Goal: Task Accomplishment & Management: Manage account settings

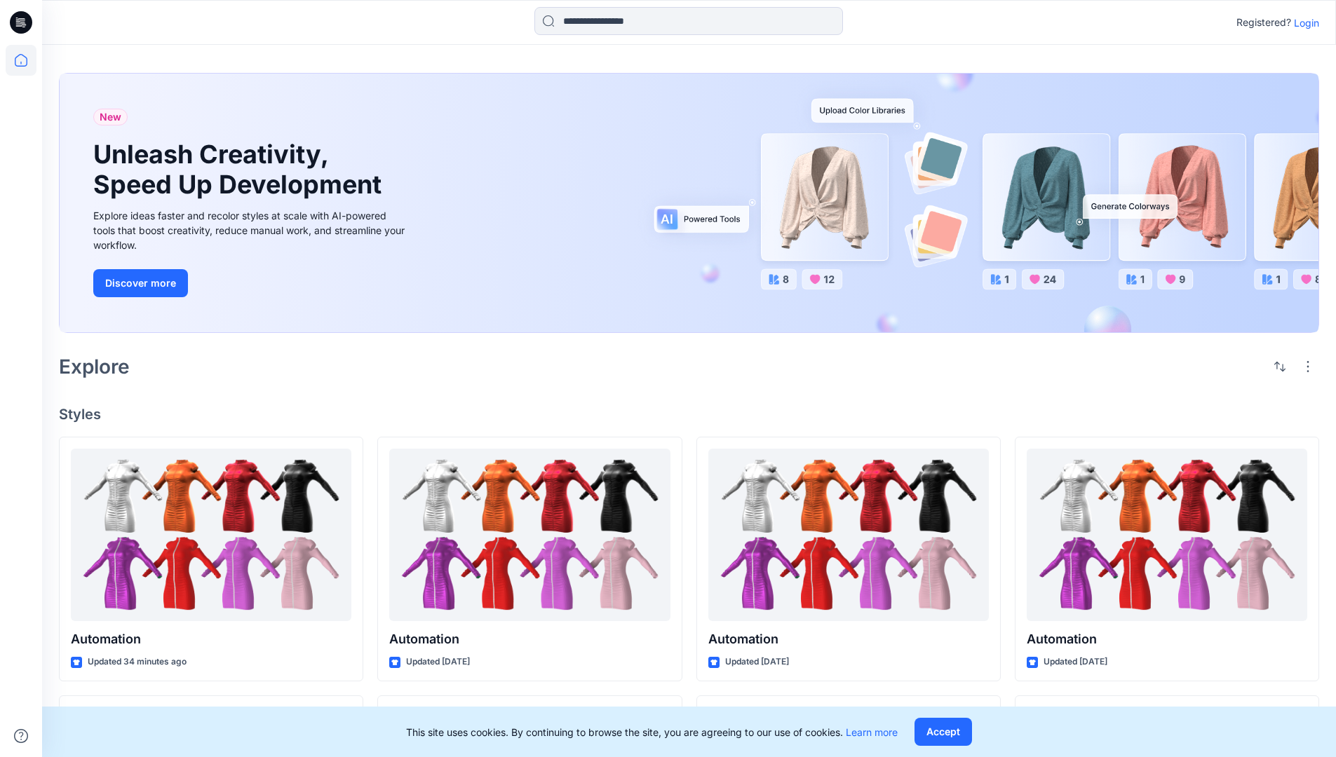
click at [1303, 22] on p "Login" at bounding box center [1306, 22] width 25 height 15
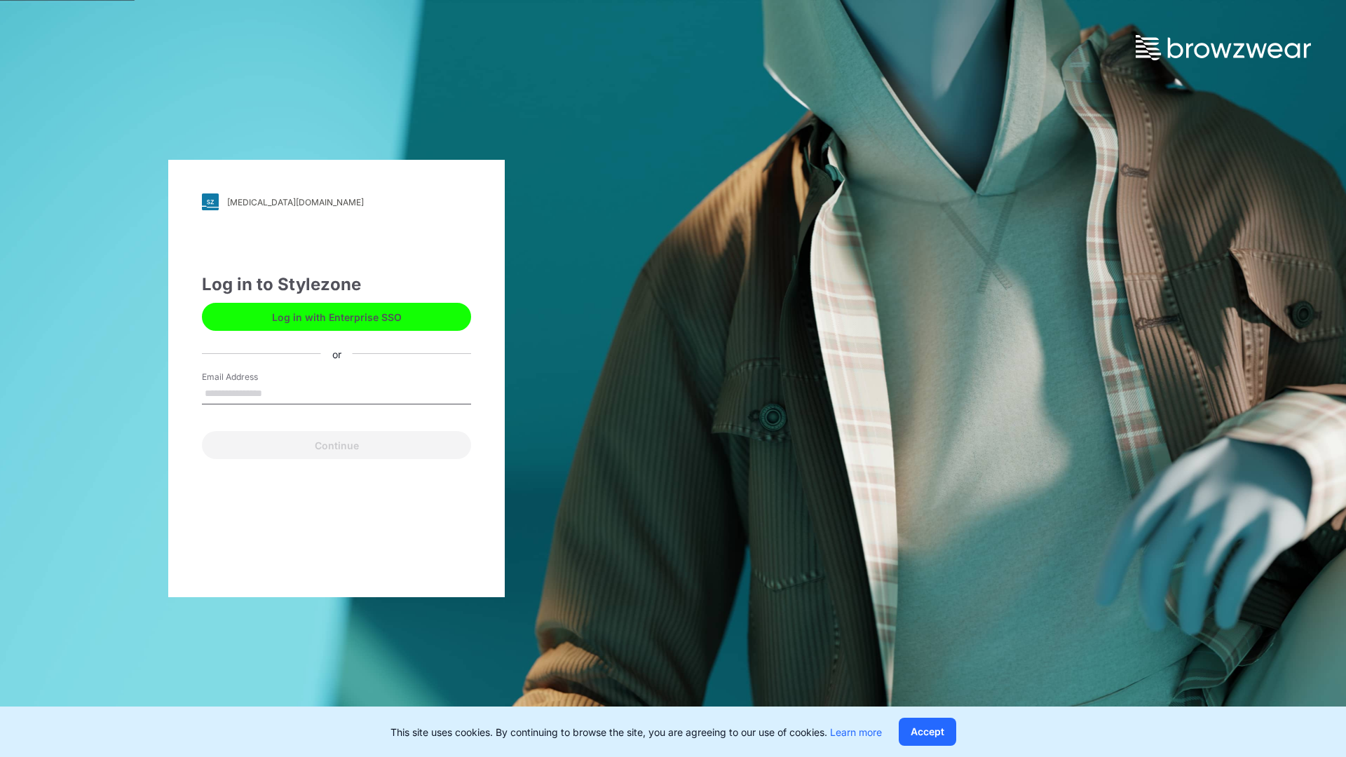
click at [277, 393] on input "Email Address" at bounding box center [336, 394] width 269 height 21
type input "**********"
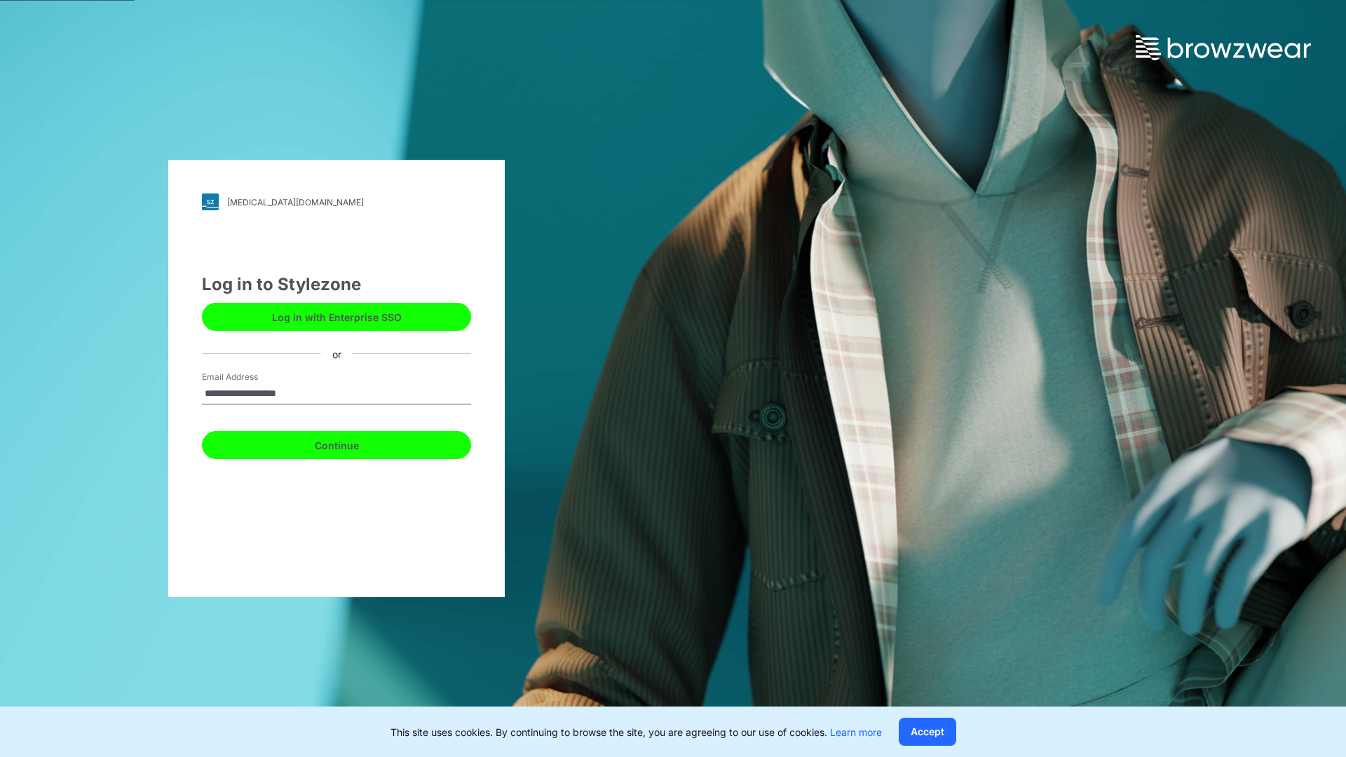
click at [352, 443] on button "Continue" at bounding box center [336, 445] width 269 height 28
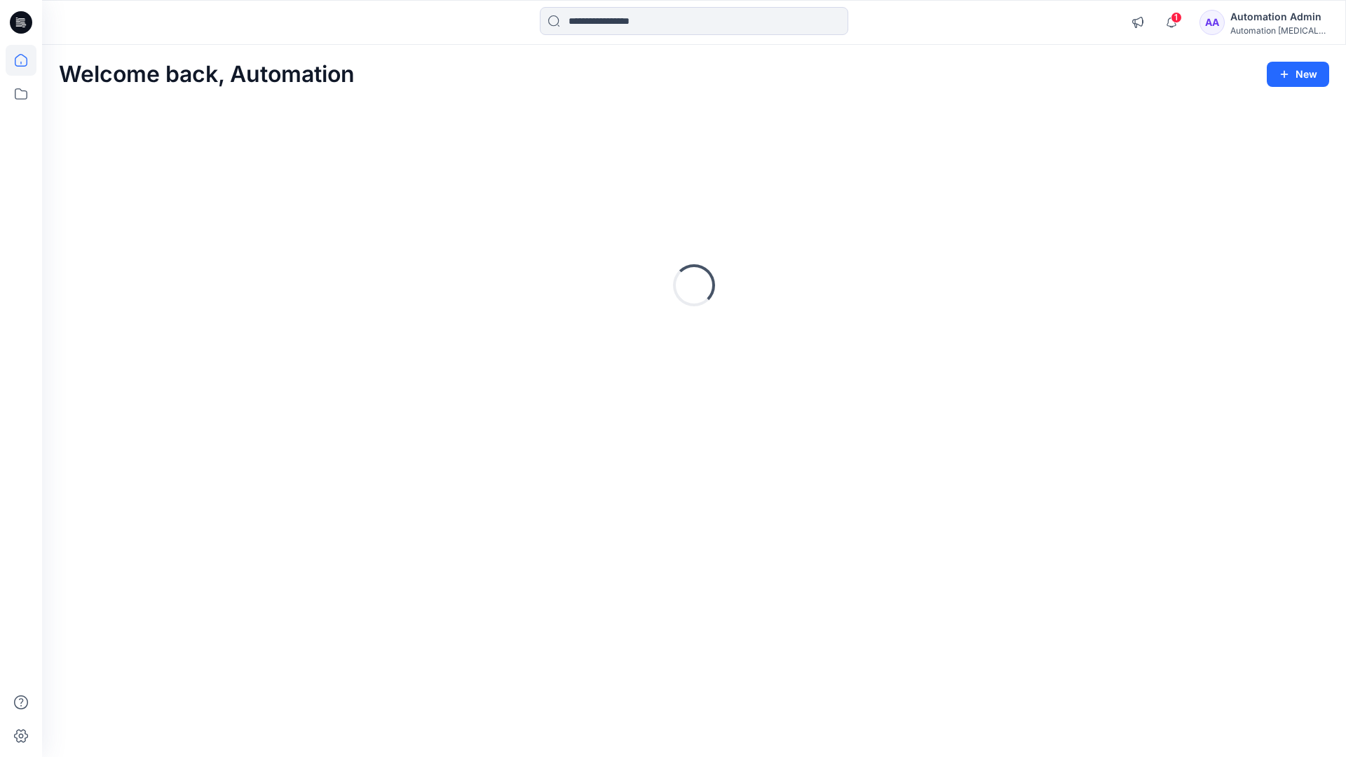
click at [27, 60] on icon at bounding box center [21, 60] width 13 height 13
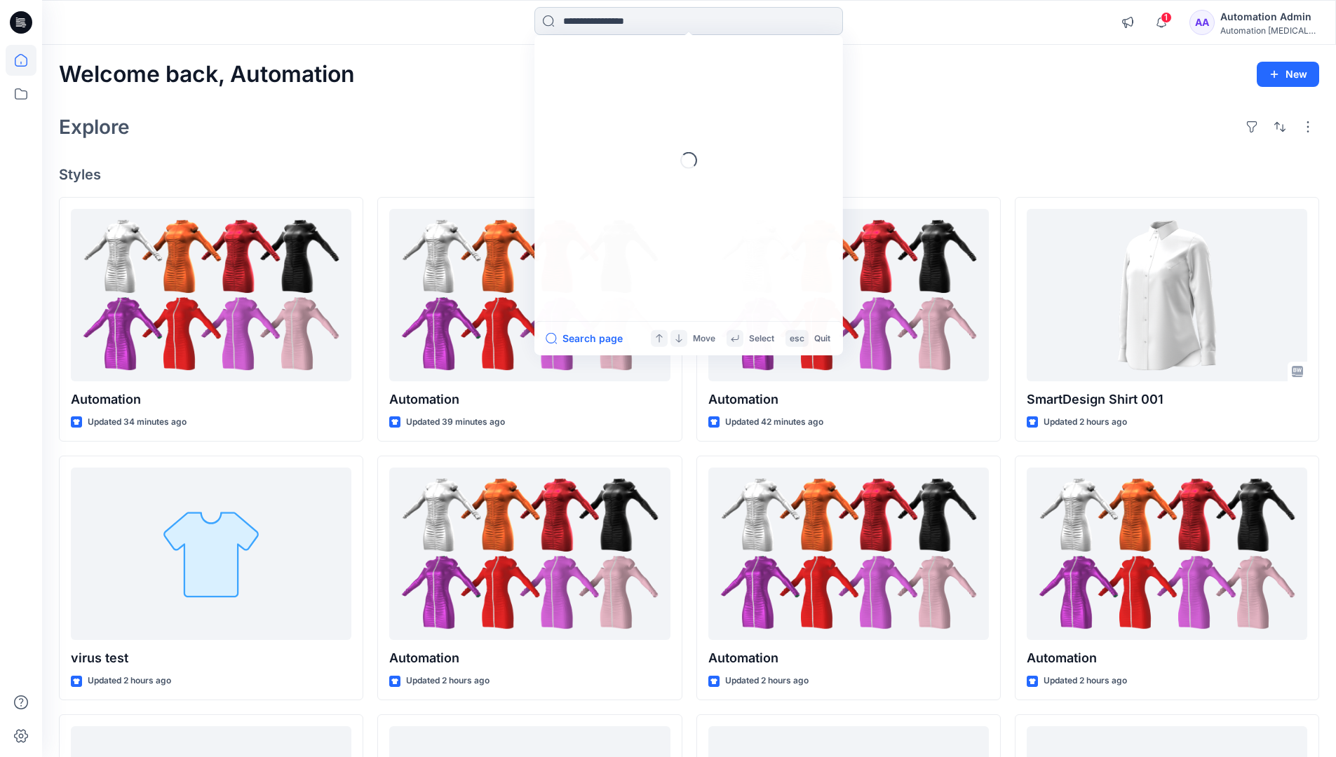
click at [608, 20] on input at bounding box center [688, 21] width 309 height 28
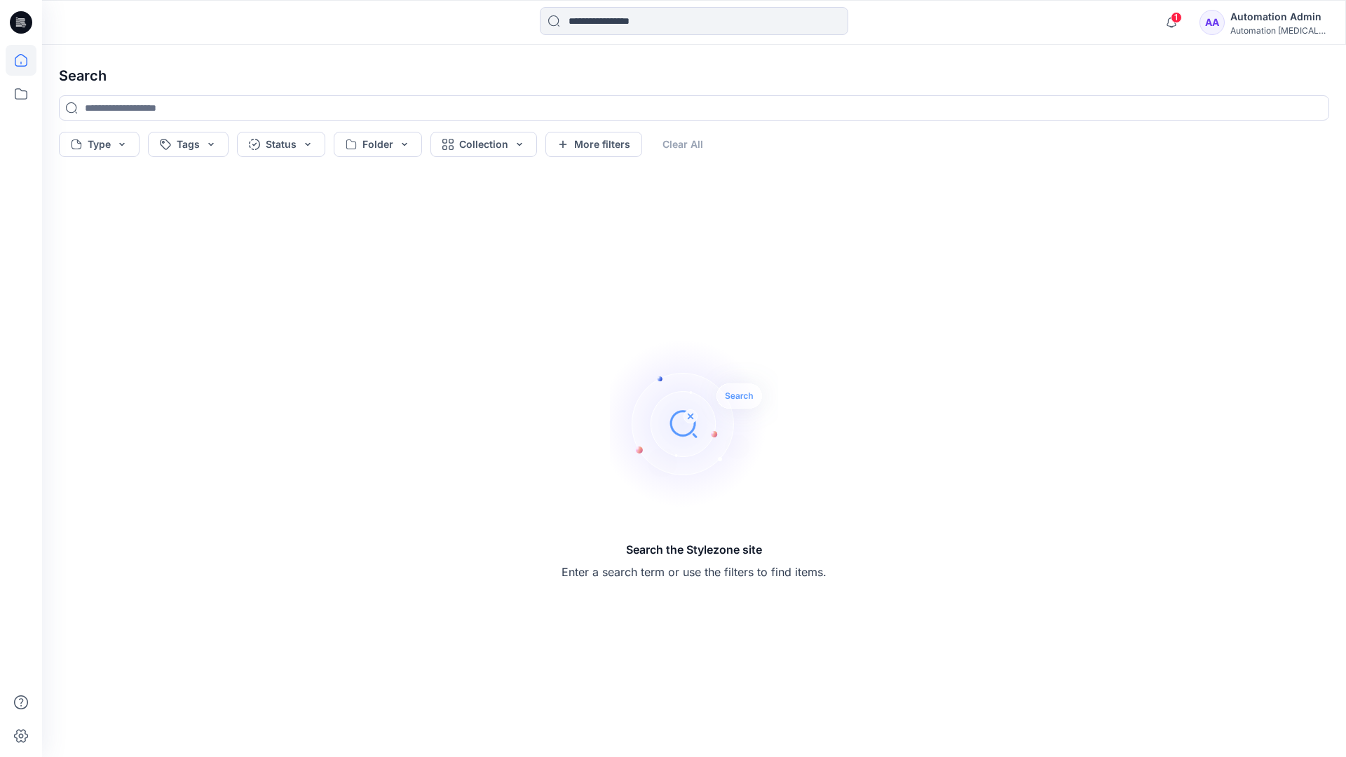
click at [15, 65] on icon at bounding box center [21, 60] width 13 height 13
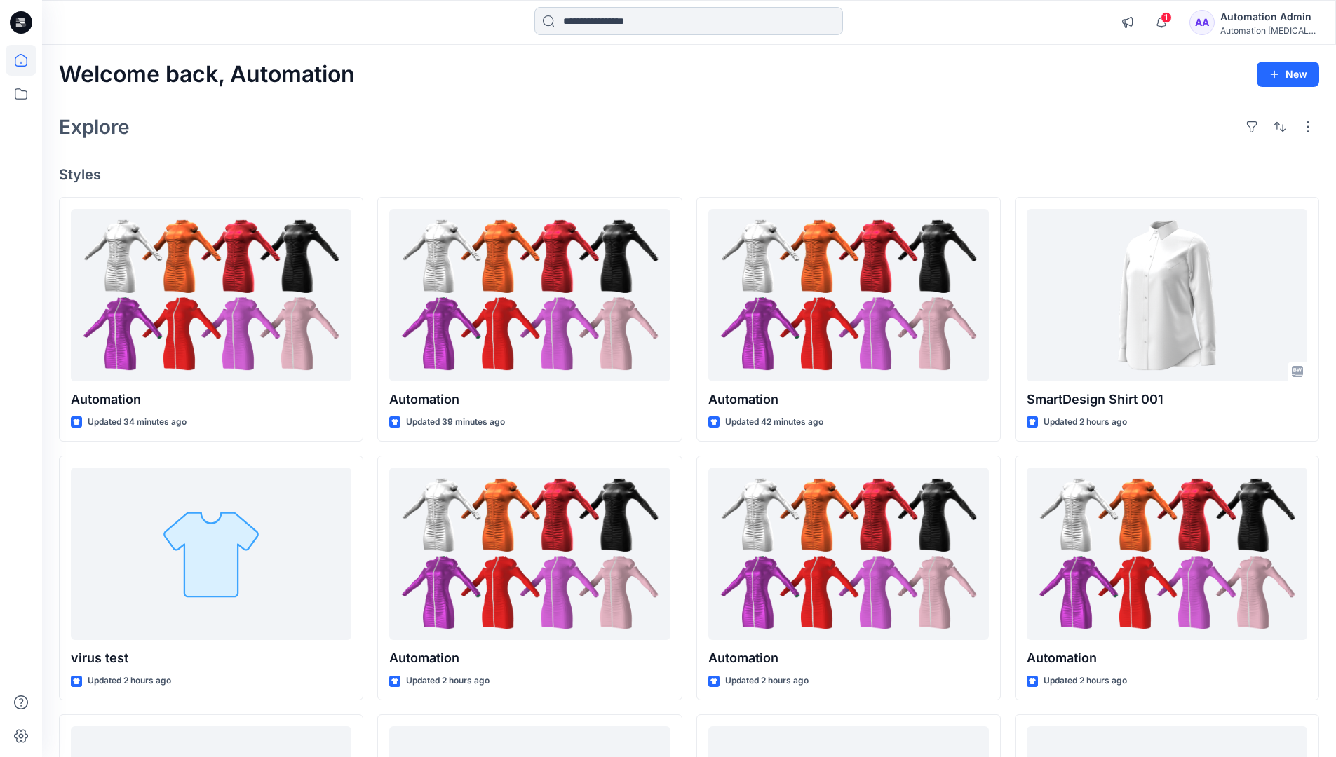
click at [587, 27] on input at bounding box center [688, 21] width 309 height 28
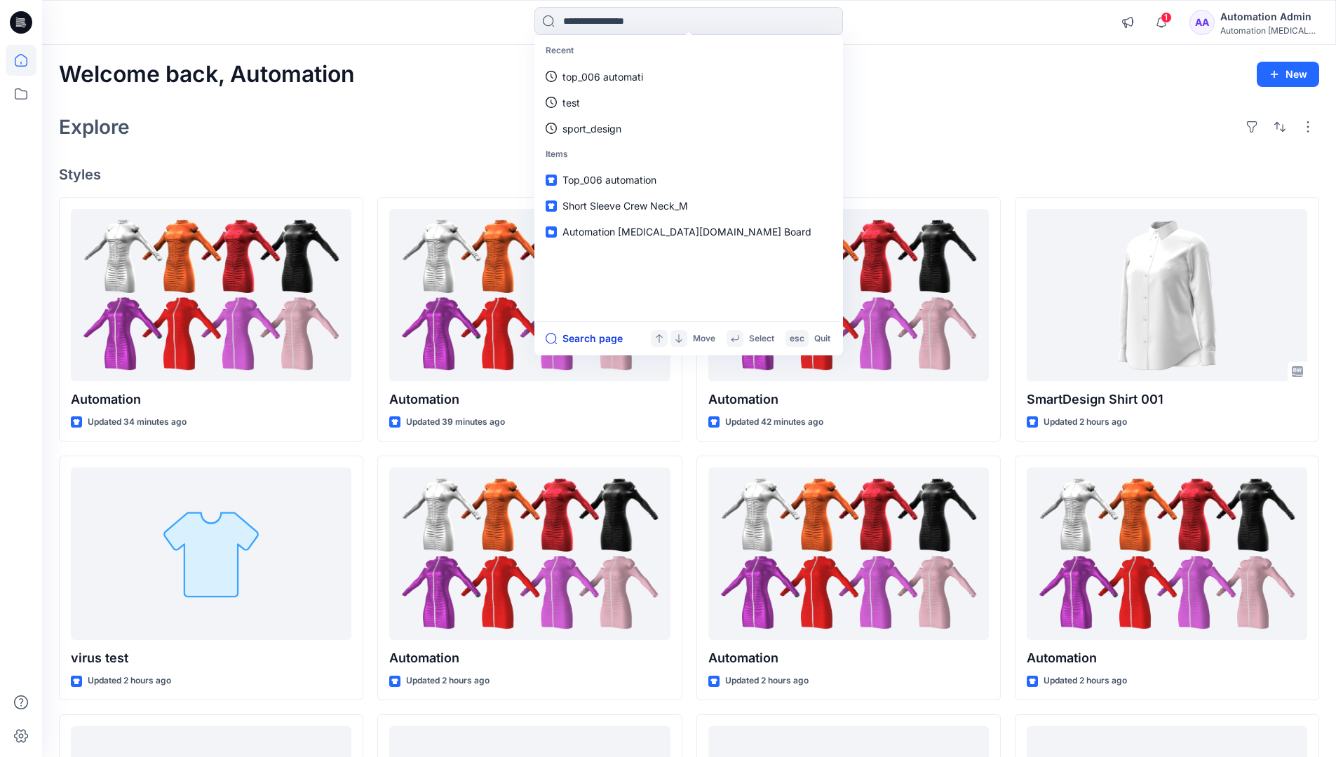
click at [601, 337] on button "Search page" at bounding box center [584, 338] width 77 height 17
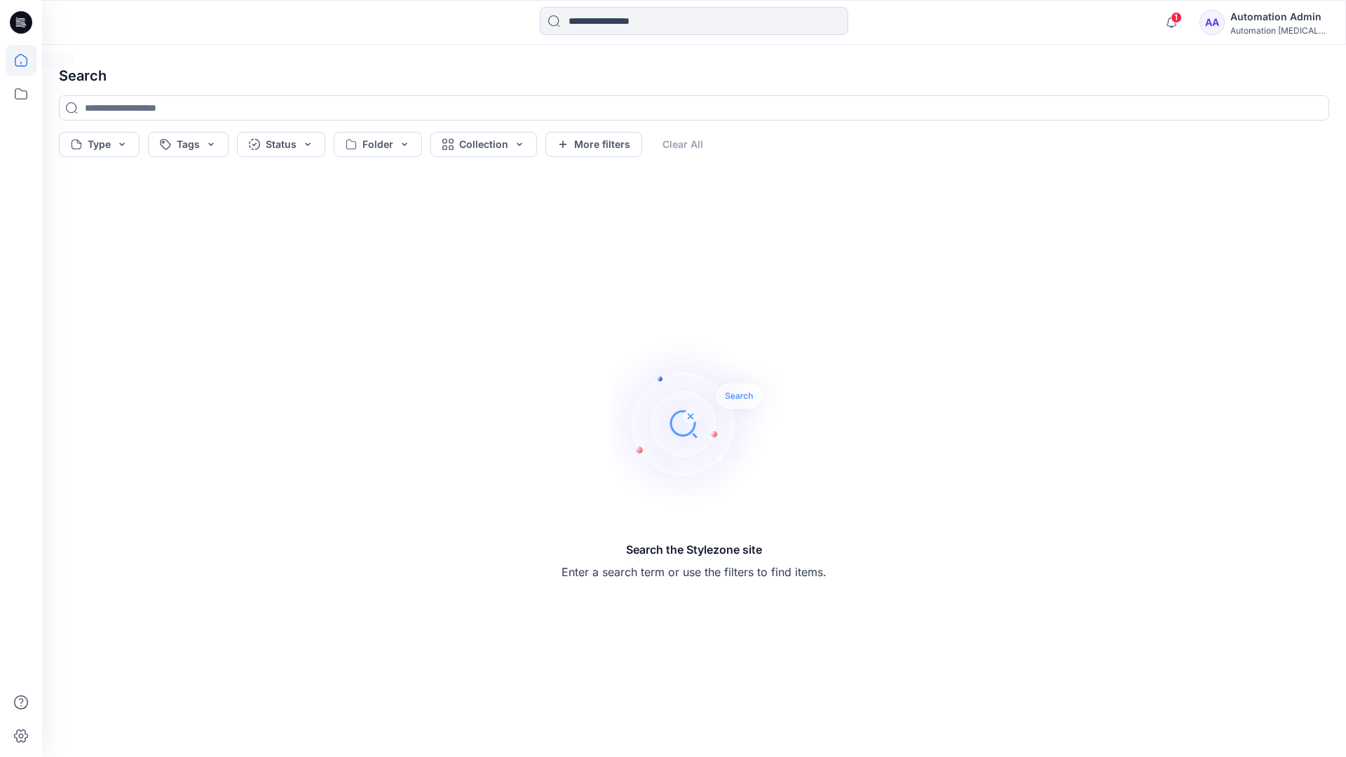
click at [25, 56] on icon at bounding box center [21, 60] width 31 height 31
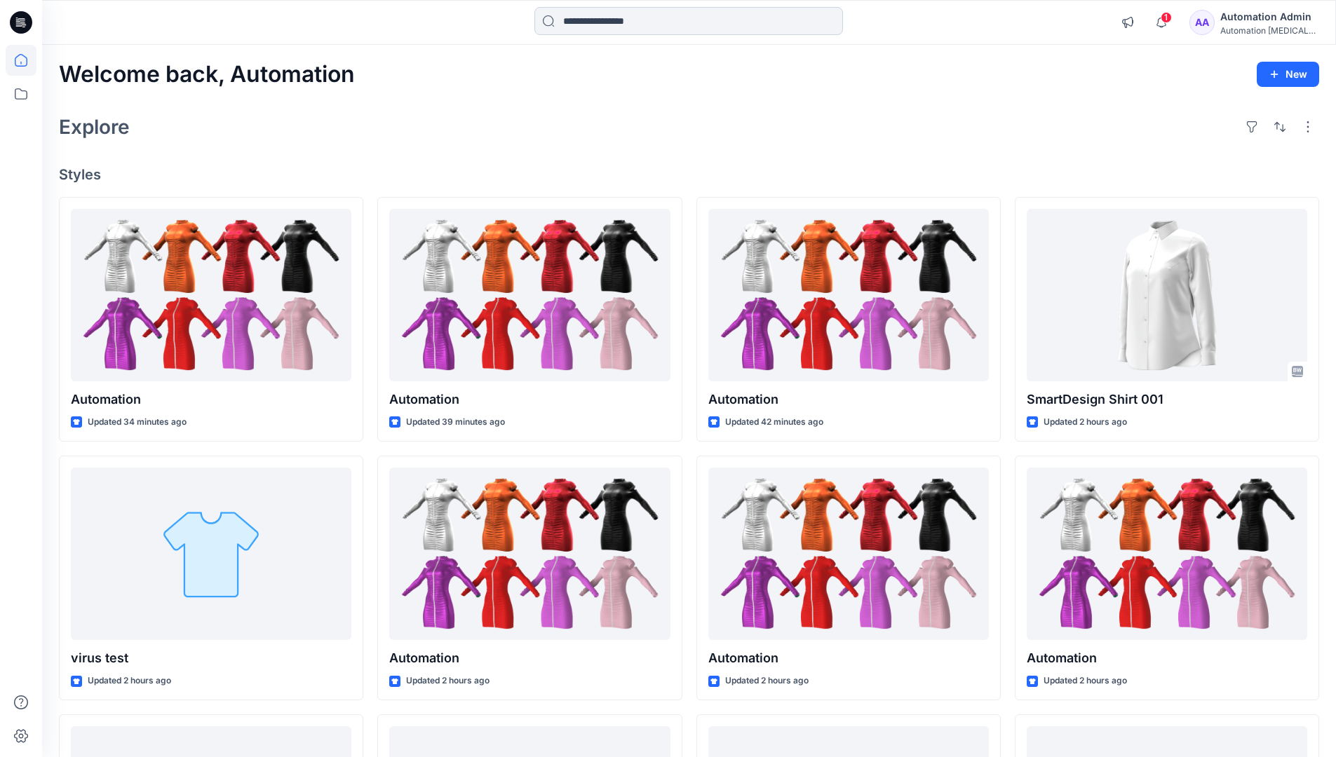
click at [604, 21] on input at bounding box center [688, 21] width 309 height 28
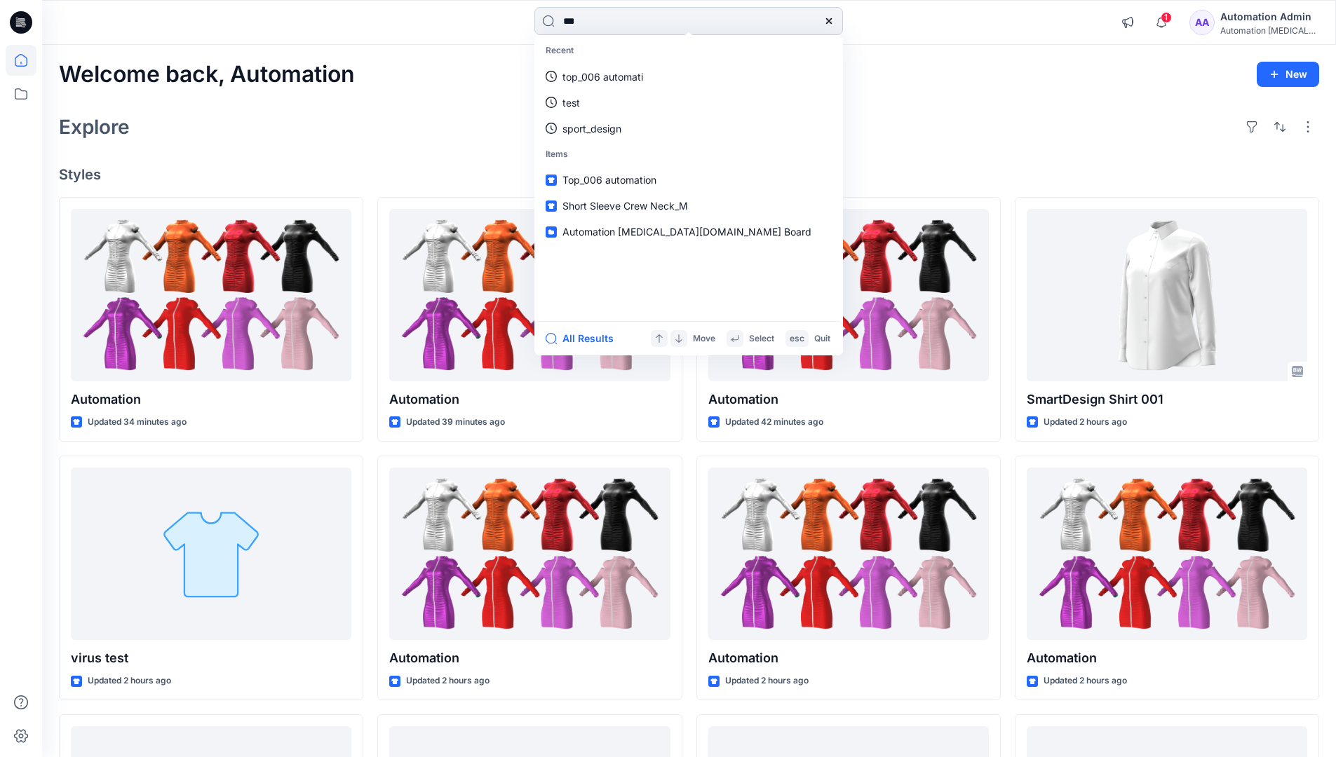
type input "****"
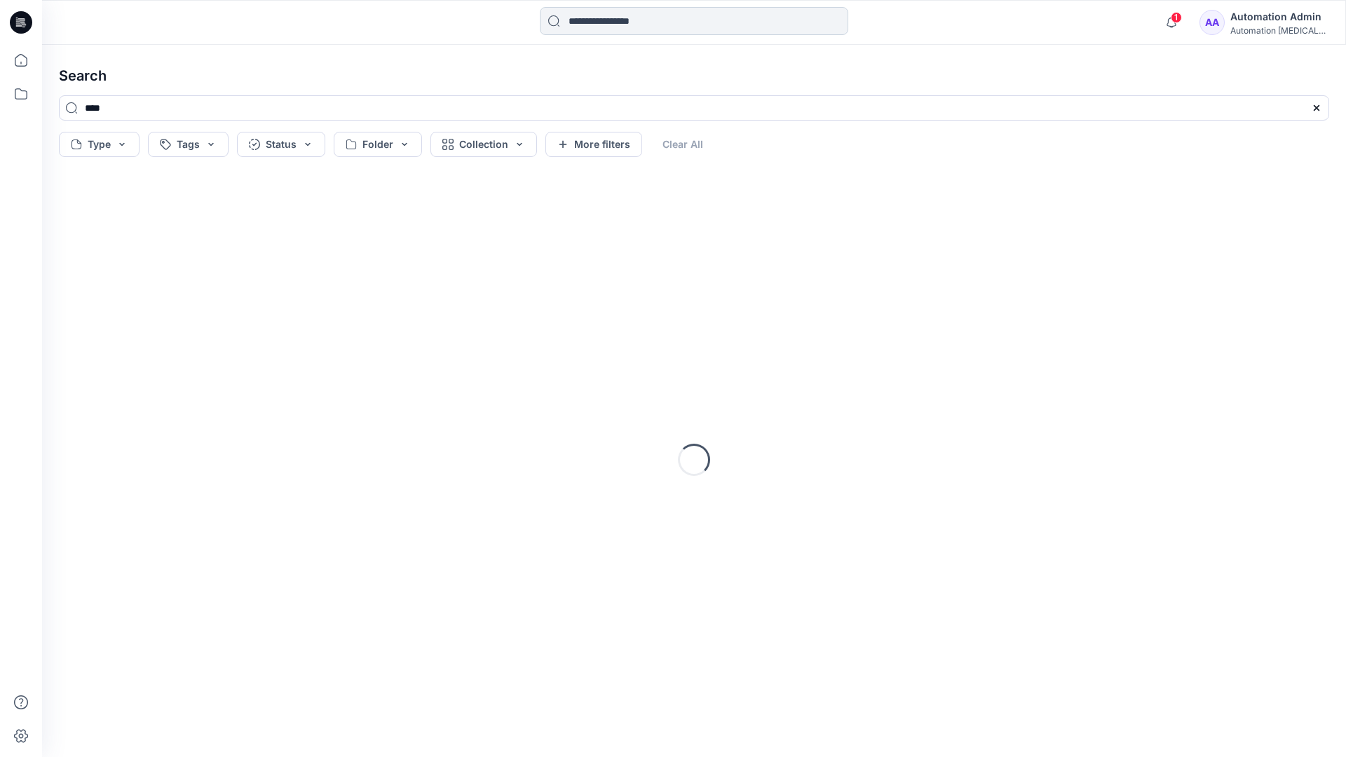
click at [608, 25] on input at bounding box center [694, 21] width 309 height 28
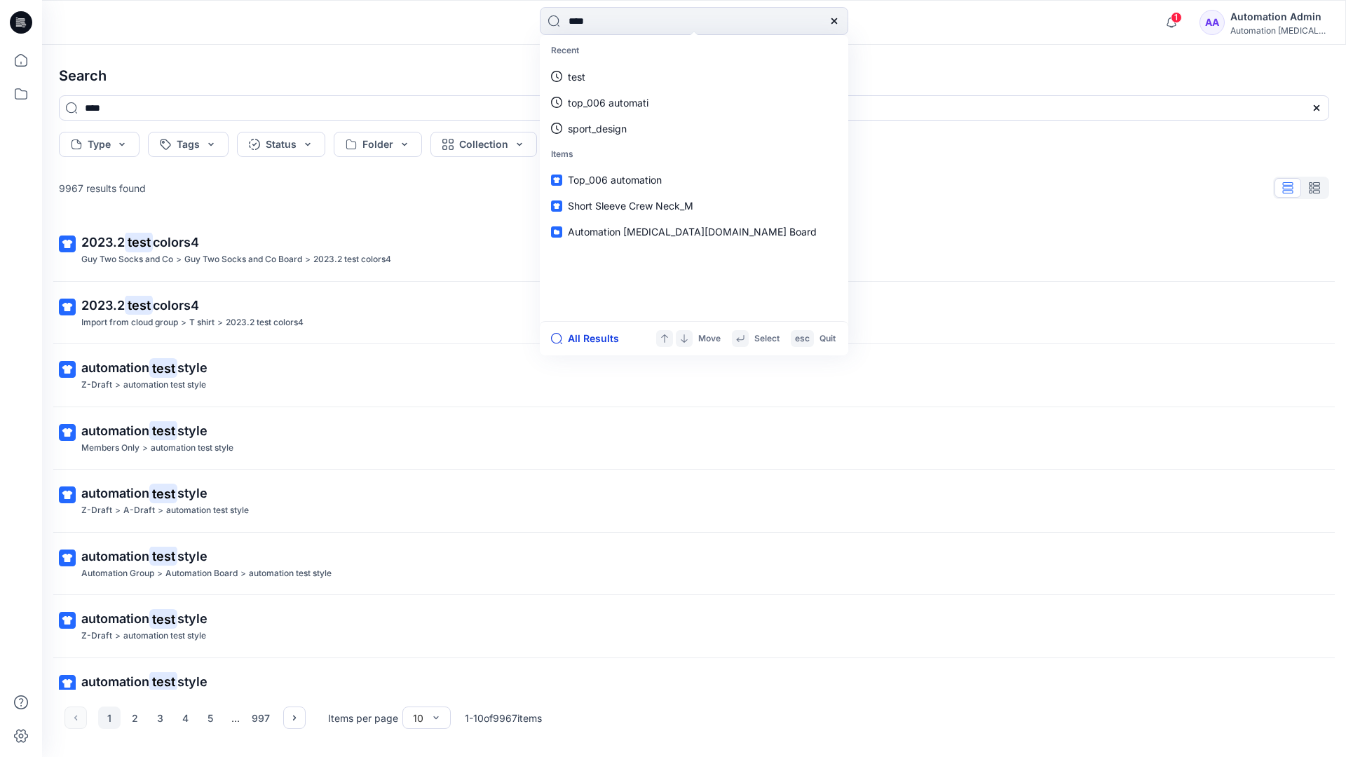
type input "****"
click at [578, 339] on button "All Results" at bounding box center [589, 338] width 77 height 17
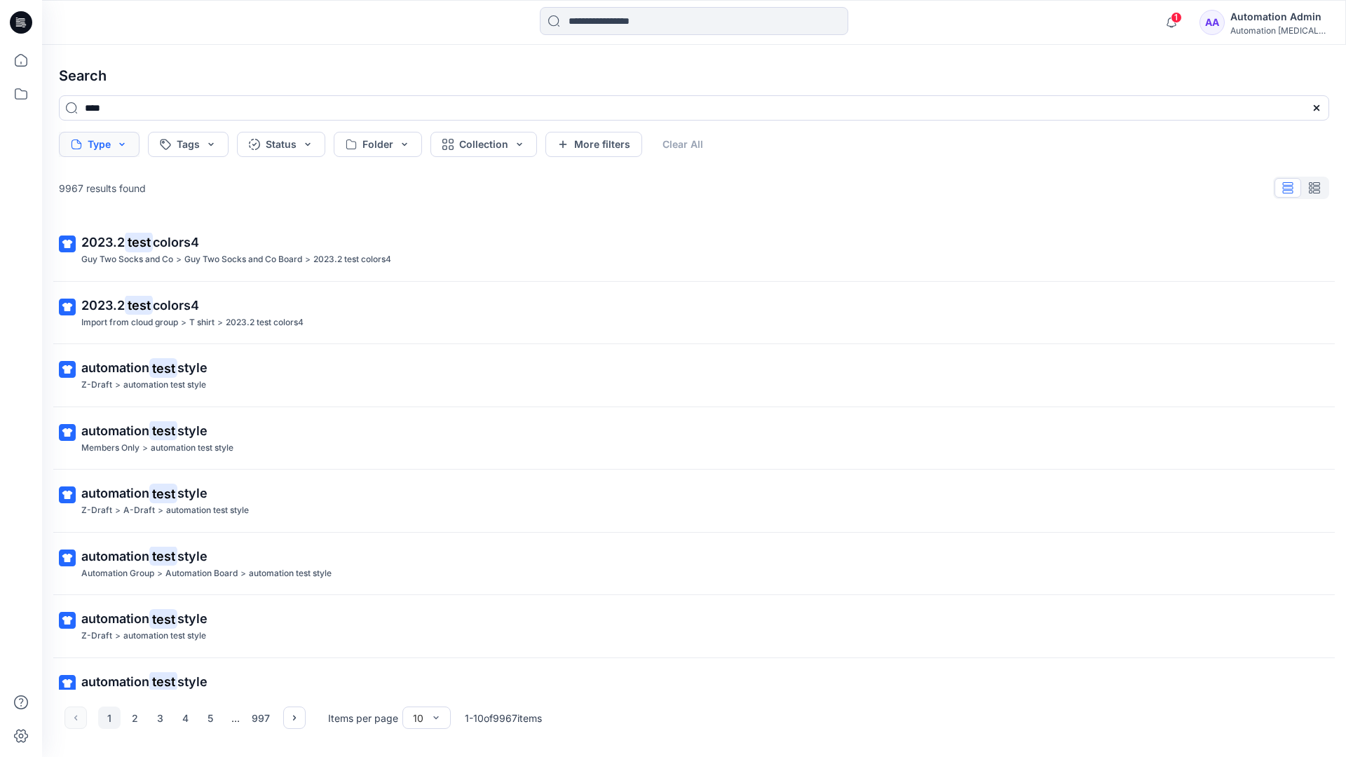
click at [120, 149] on button "Type" at bounding box center [99, 144] width 81 height 25
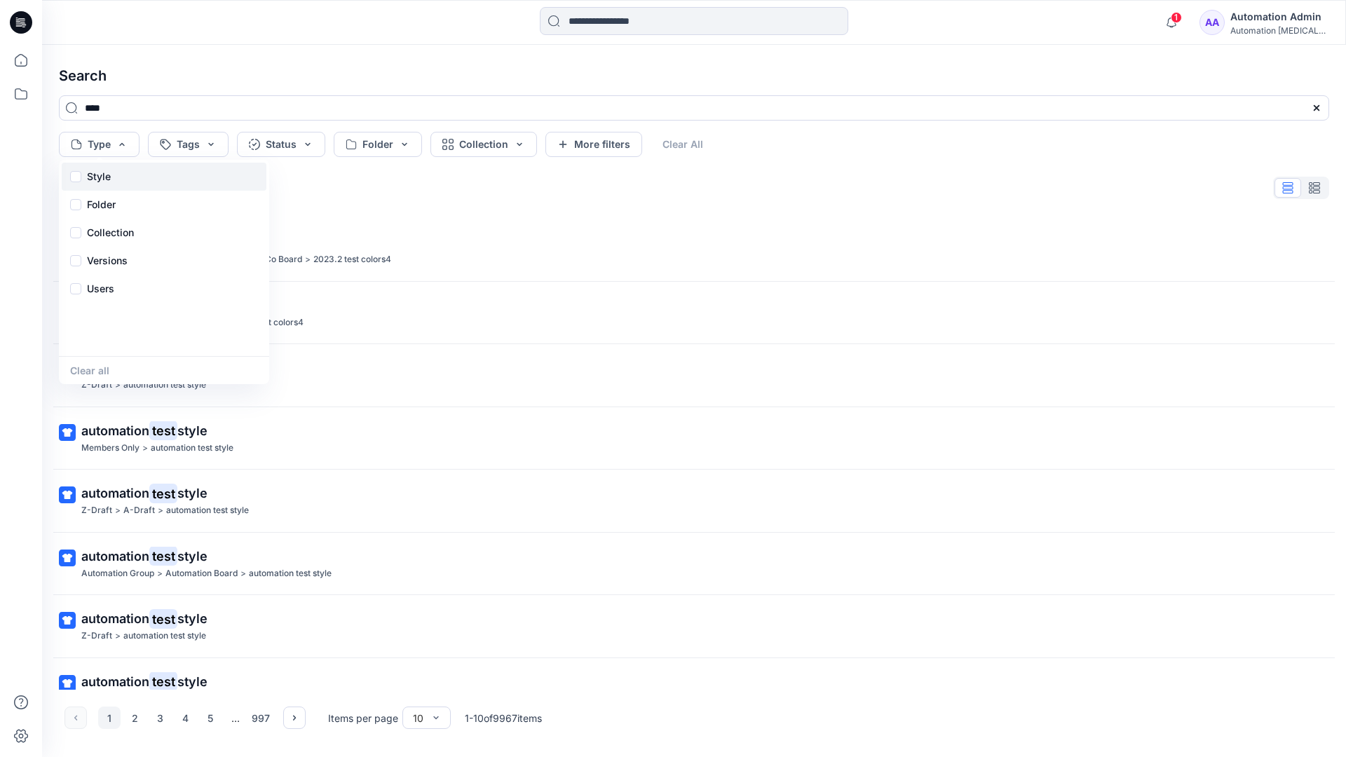
click at [116, 174] on div "Style" at bounding box center [164, 177] width 205 height 28
click at [100, 208] on p "Folder" at bounding box center [101, 204] width 29 height 17
click at [114, 227] on p "Collection" at bounding box center [110, 232] width 47 height 17
click at [114, 257] on p "Versions" at bounding box center [107, 260] width 41 height 17
click at [104, 285] on p "Users" at bounding box center [100, 288] width 27 height 17
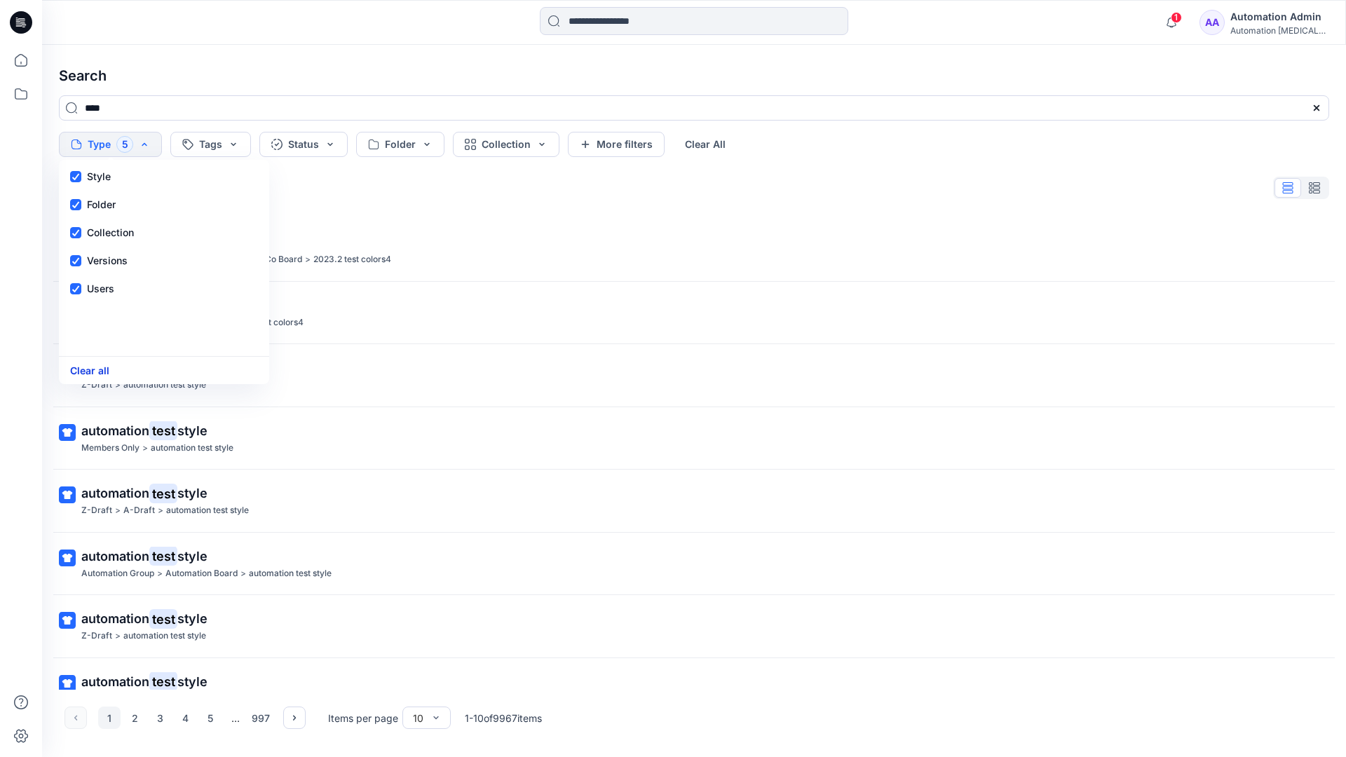
click at [95, 373] on button "Clear all" at bounding box center [89, 371] width 39 height 16
click at [196, 140] on button "Tags" at bounding box center [188, 144] width 81 height 25
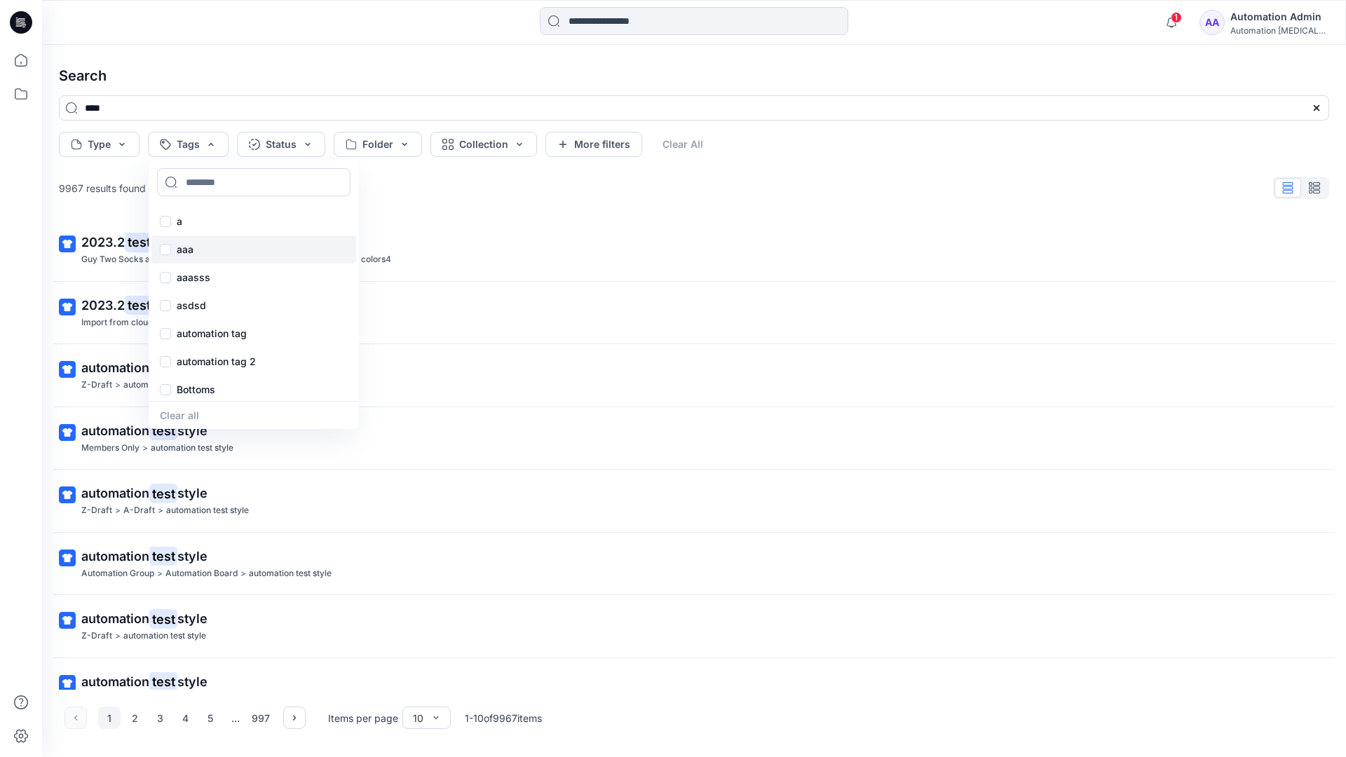
click at [184, 243] on p "aaa" at bounding box center [185, 249] width 17 height 17
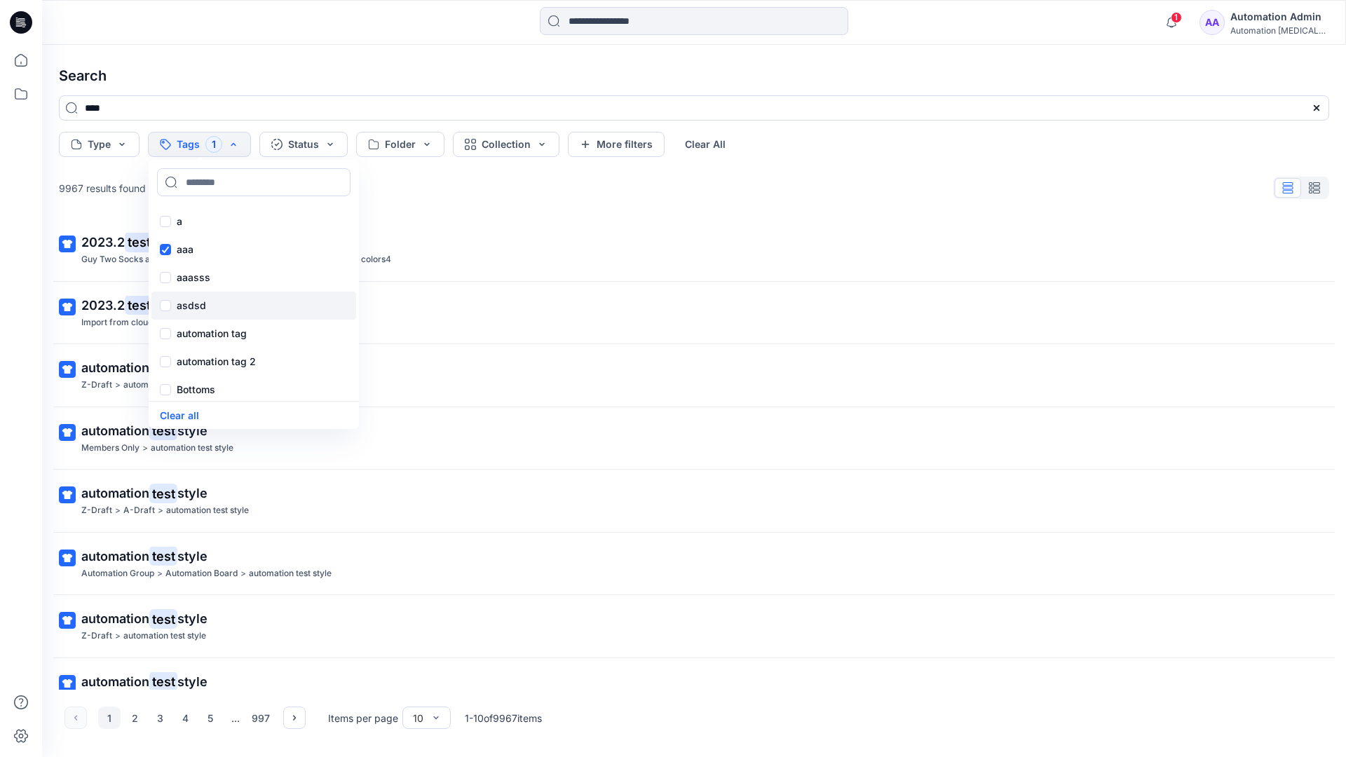
click at [182, 304] on p "asdsd" at bounding box center [191, 305] width 29 height 17
click at [184, 332] on p "automation tag" at bounding box center [212, 333] width 70 height 17
click at [191, 390] on p "Bottoms" at bounding box center [196, 389] width 39 height 17
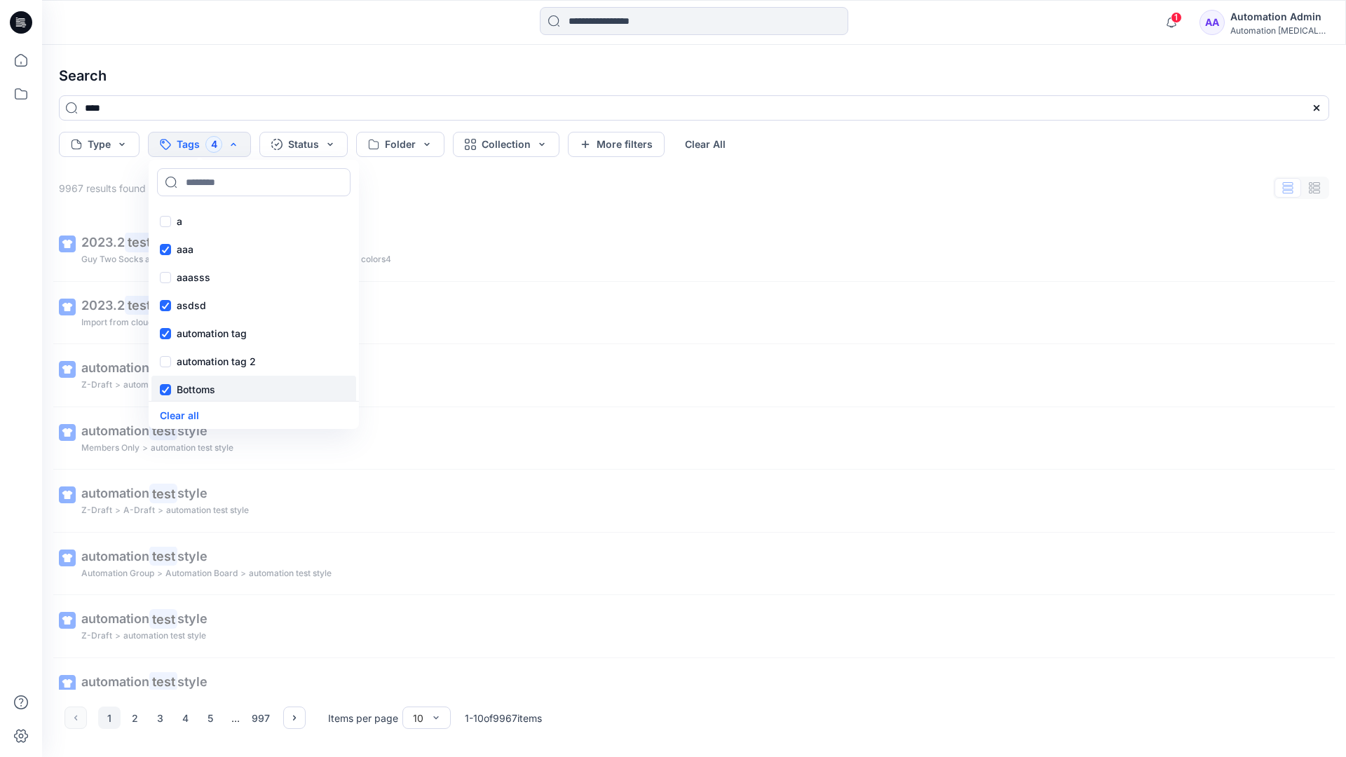
scroll to position [115, 0]
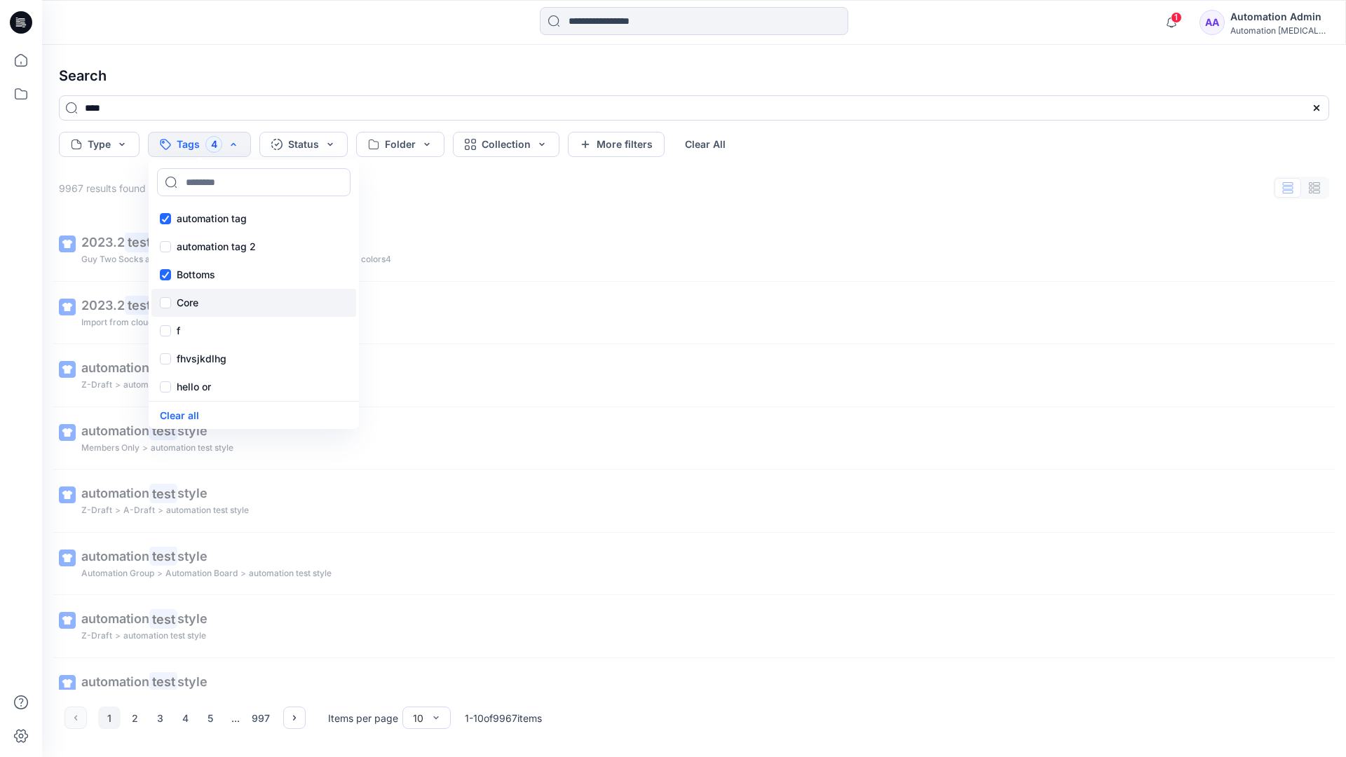
click at [208, 299] on div "Core" at bounding box center [253, 303] width 205 height 28
click at [205, 327] on div "f" at bounding box center [253, 331] width 205 height 28
click at [211, 356] on p "fhvsjkdlhg" at bounding box center [202, 359] width 50 height 17
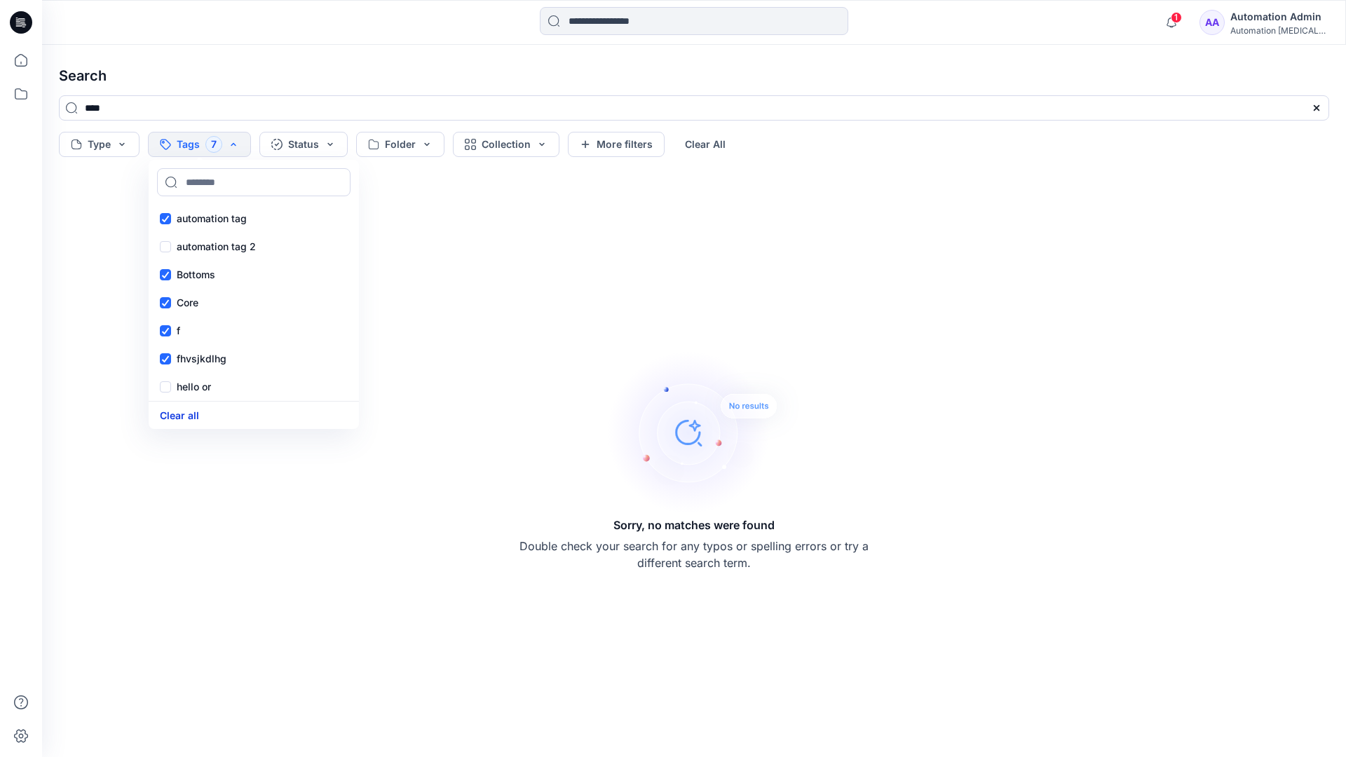
click at [188, 412] on button "Clear all" at bounding box center [179, 415] width 39 height 16
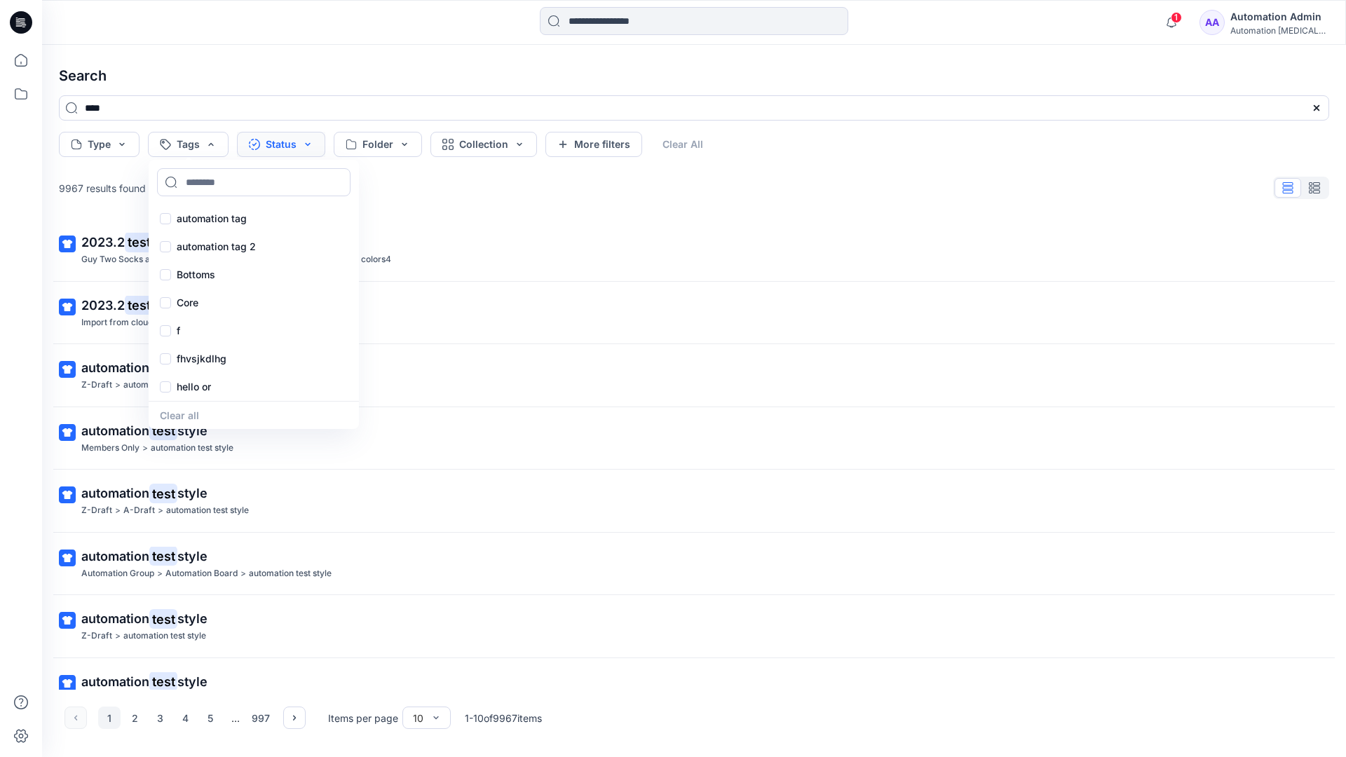
click at [287, 147] on button "Status" at bounding box center [281, 144] width 88 height 25
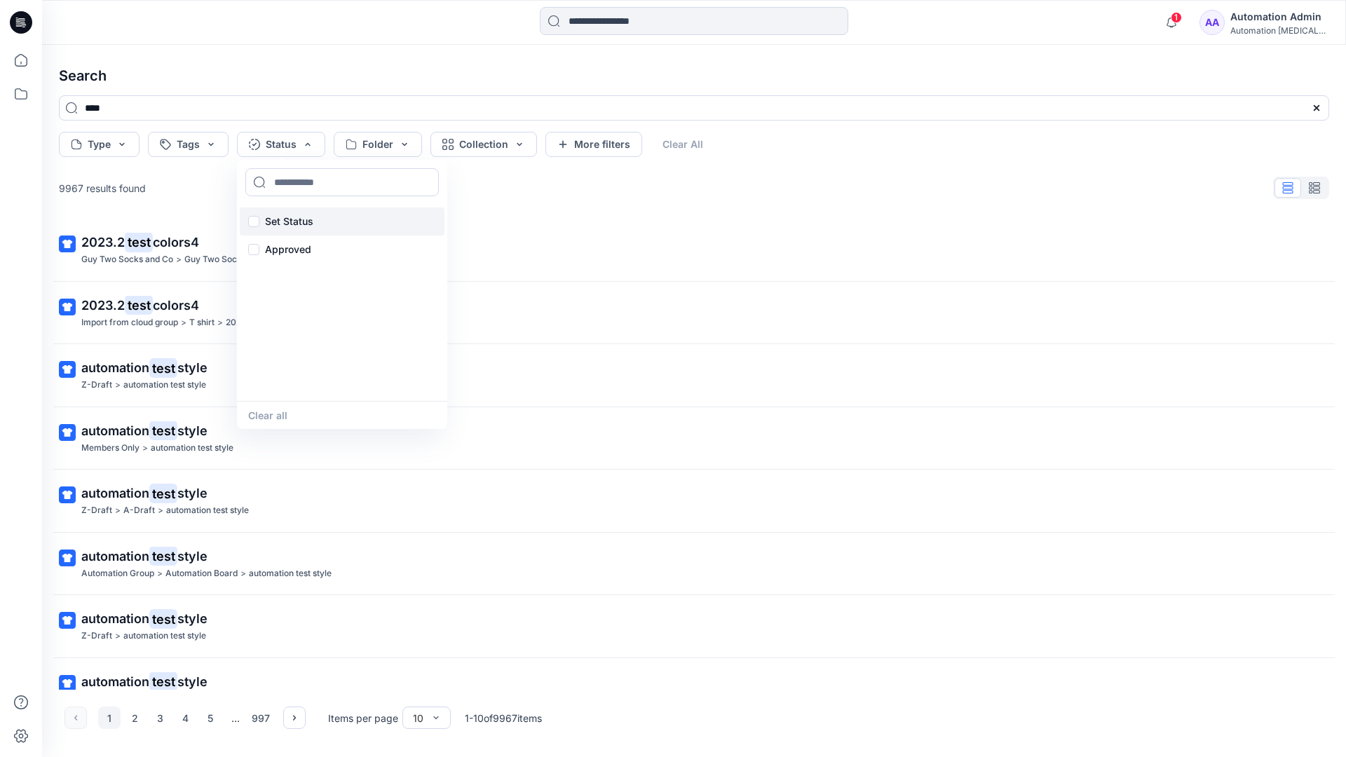
click at [310, 213] on p "Set Status" at bounding box center [289, 221] width 48 height 17
click at [263, 417] on button "Clear all" at bounding box center [267, 415] width 39 height 16
click at [402, 154] on button "Folder" at bounding box center [378, 144] width 88 height 25
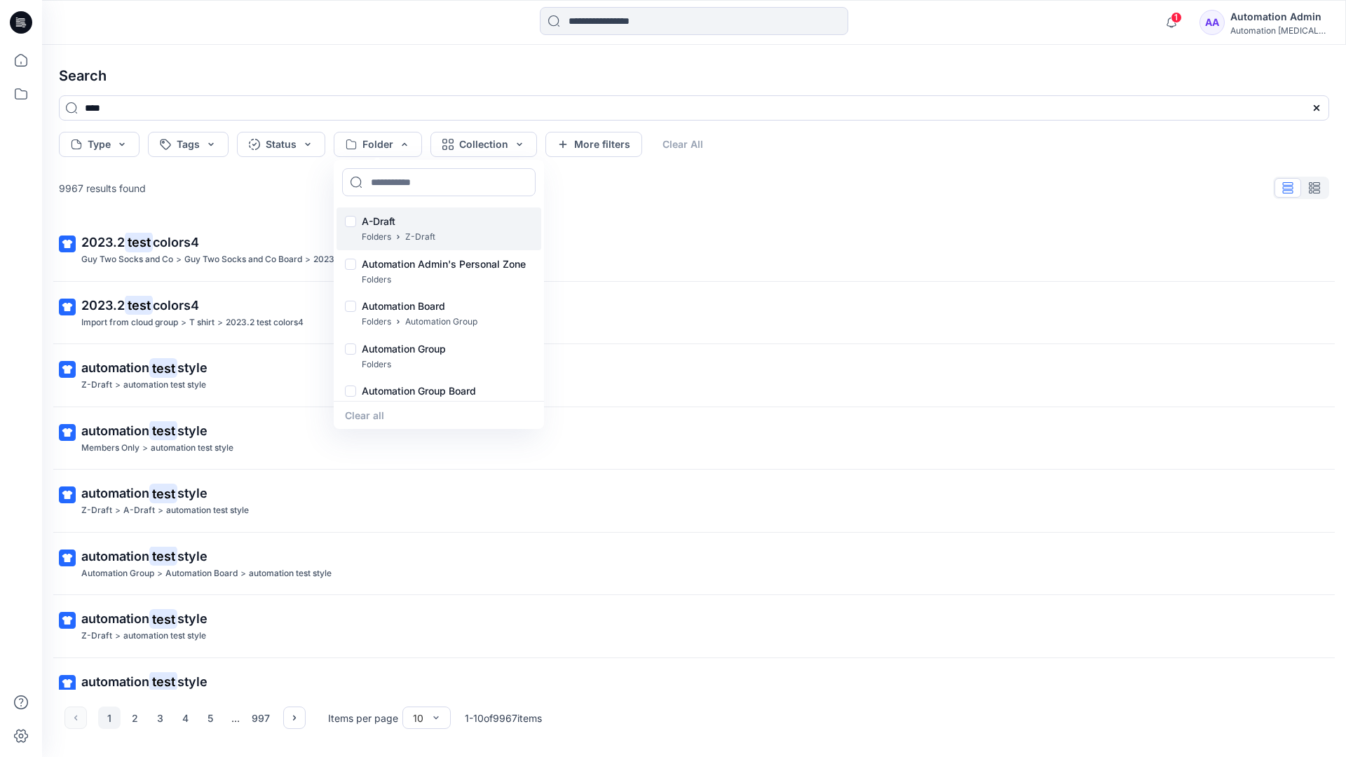
click at [383, 216] on p "A-Draft" at bounding box center [399, 221] width 74 height 17
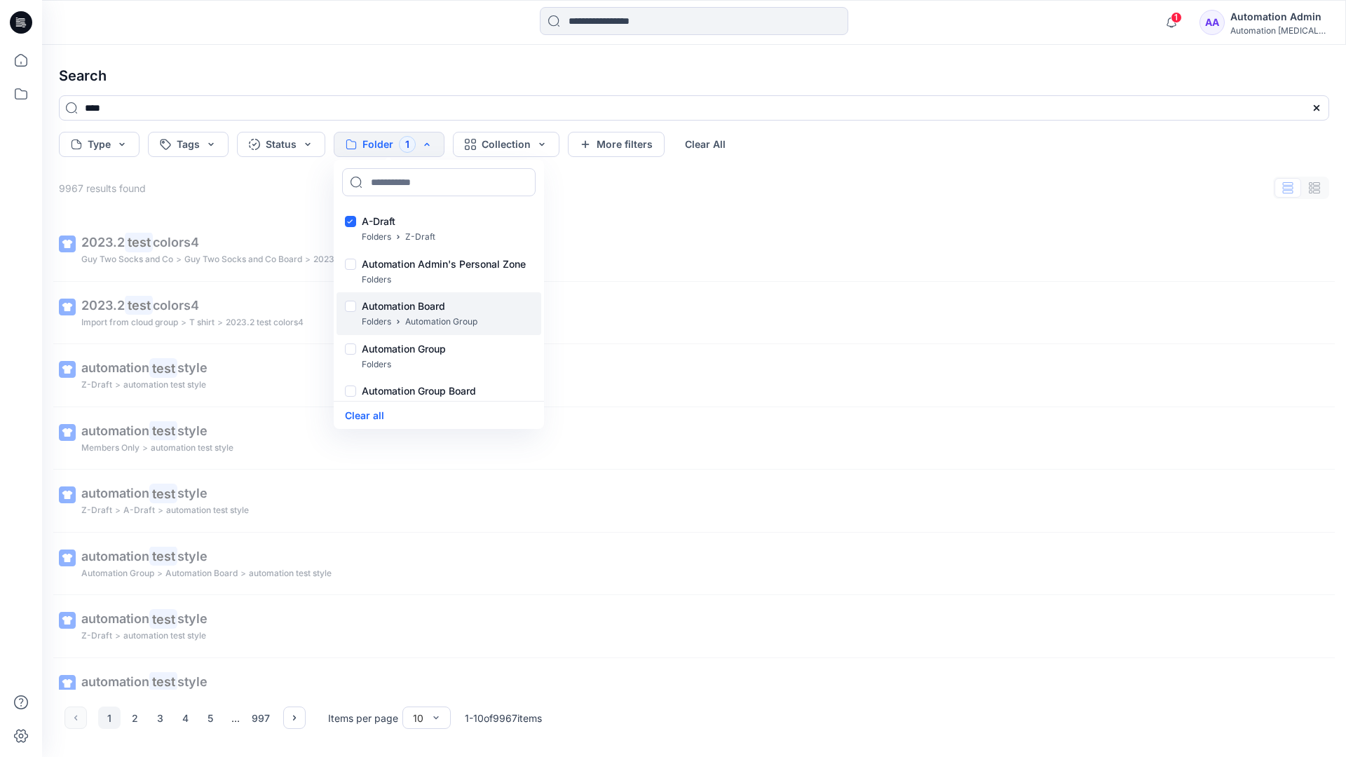
click at [377, 315] on p "Folders" at bounding box center [376, 322] width 29 height 15
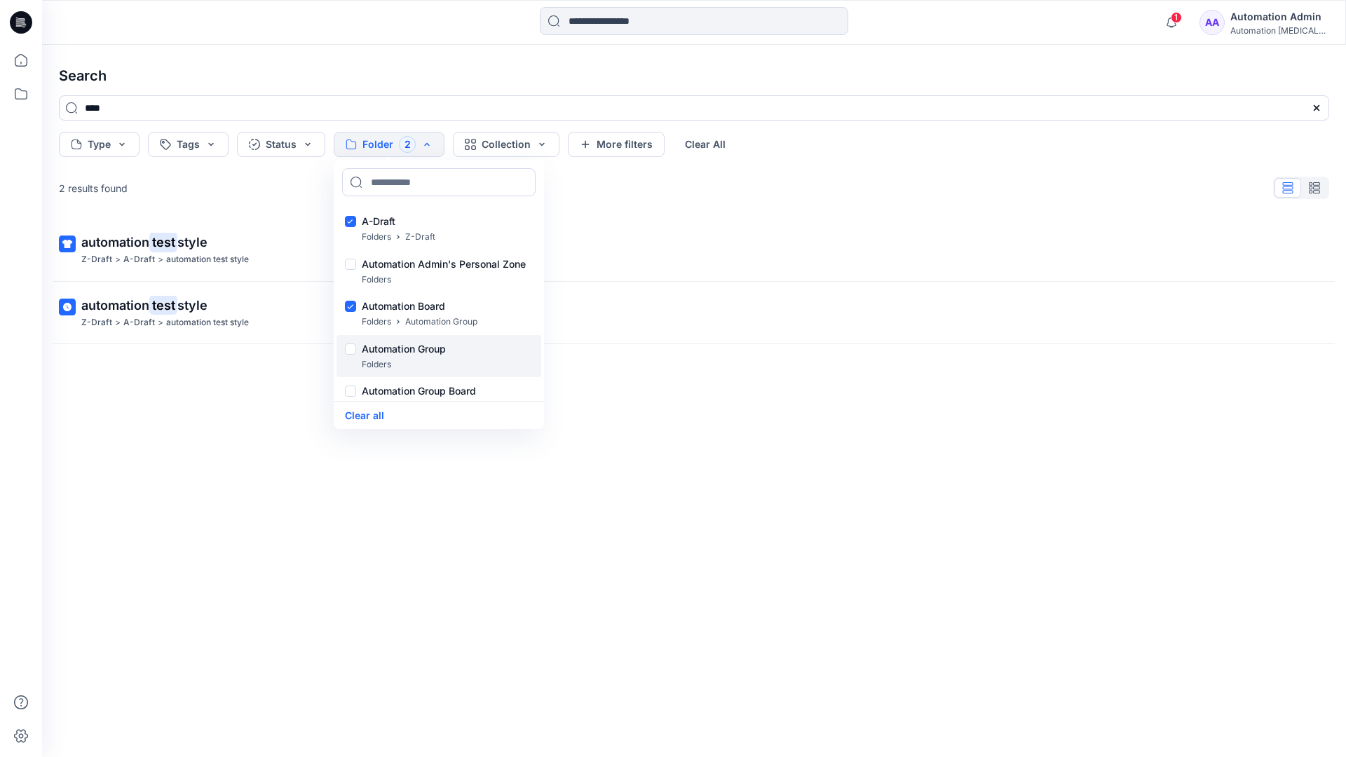
click at [372, 358] on p "Folders" at bounding box center [376, 365] width 29 height 15
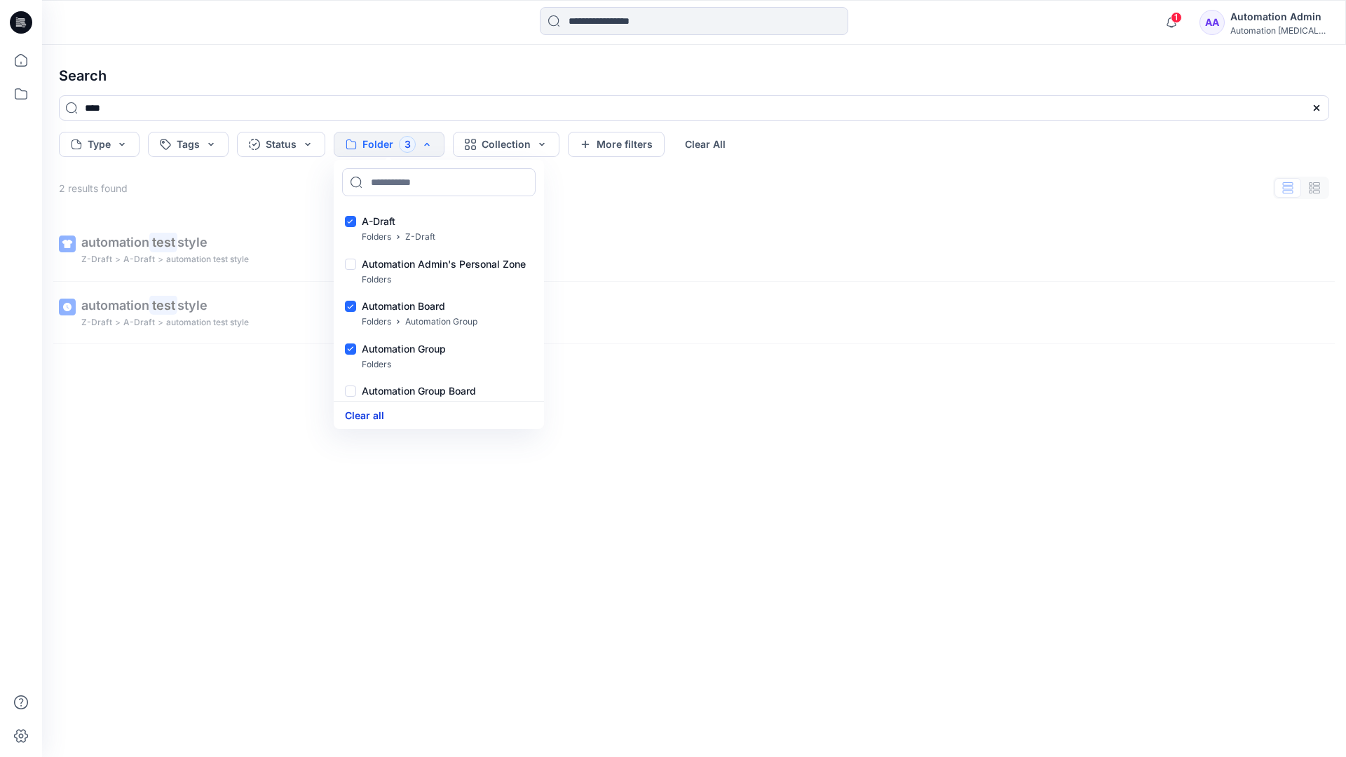
click at [375, 414] on button "Clear all" at bounding box center [364, 415] width 39 height 16
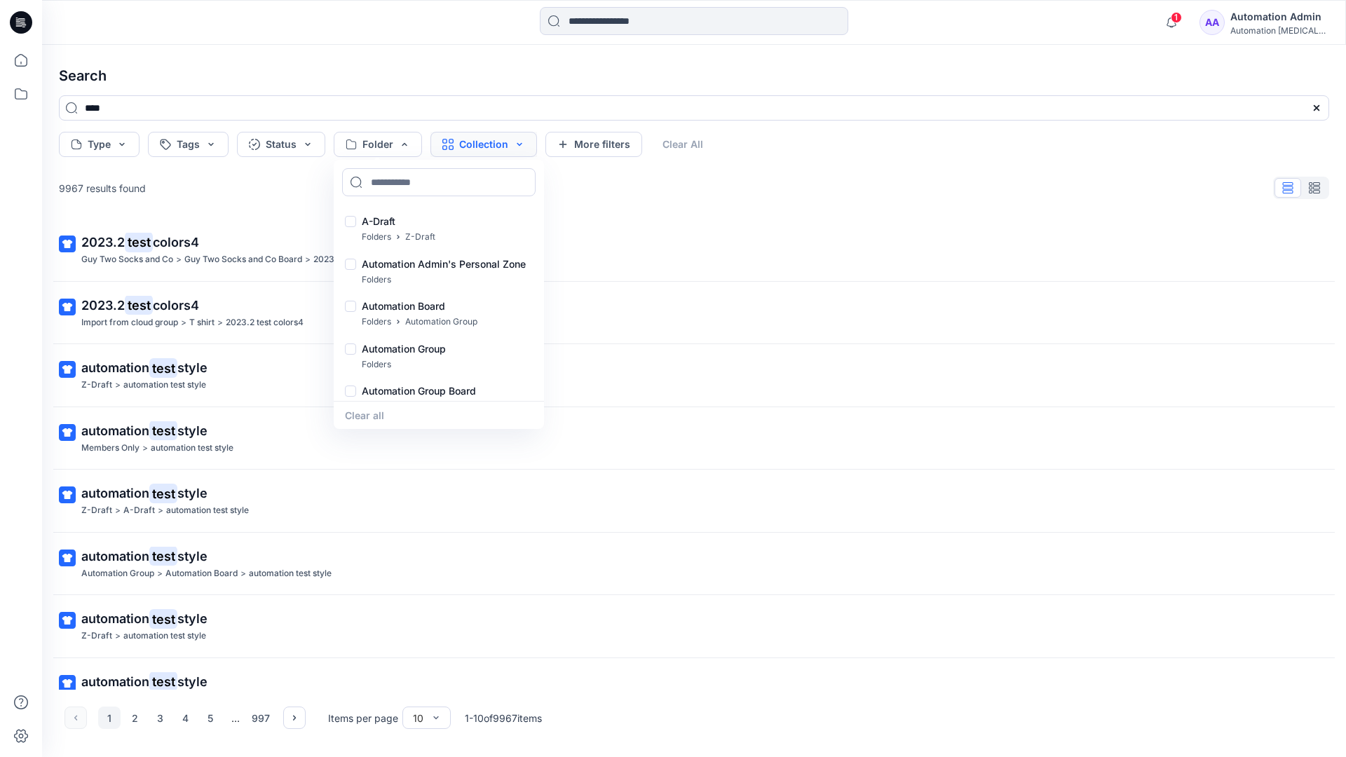
click at [502, 148] on button "Collection" at bounding box center [484, 144] width 107 height 25
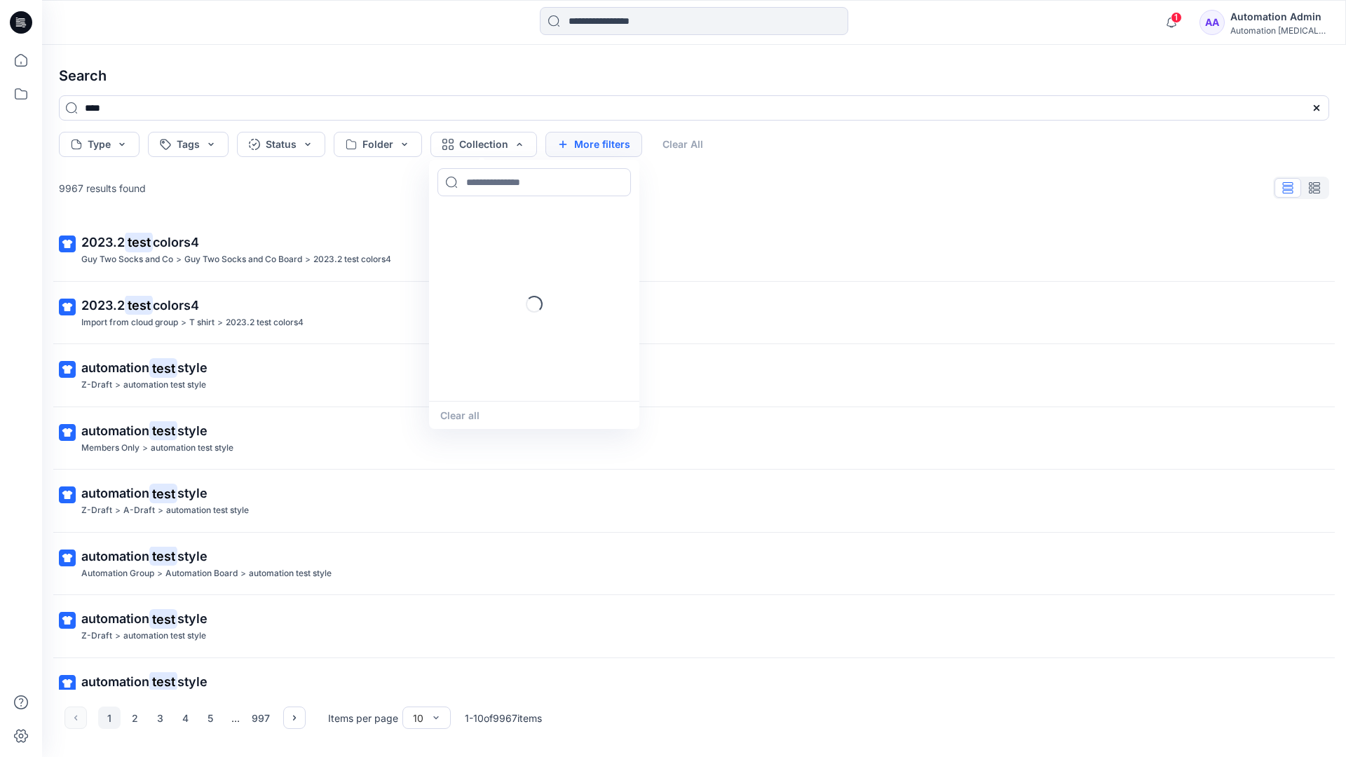
click at [590, 142] on button "More filters" at bounding box center [594, 144] width 97 height 25
click at [633, 145] on button "Created by" at bounding box center [601, 144] width 110 height 25
click at [616, 182] on input at bounding box center [649, 182] width 194 height 28
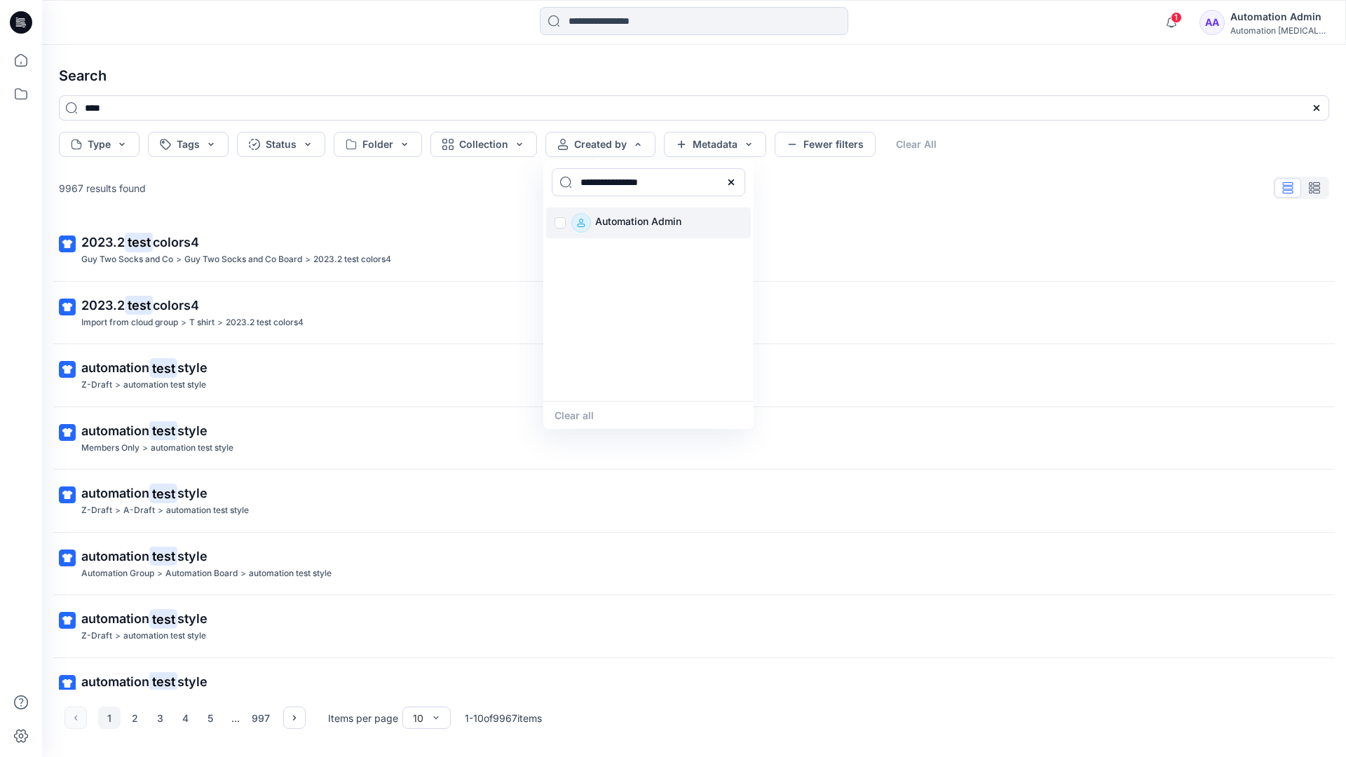
type input "**********"
click at [630, 221] on p "Automation Admin" at bounding box center [638, 223] width 86 height 20
click at [582, 412] on button "Clear all" at bounding box center [574, 415] width 39 height 16
click at [715, 147] on button "Metadata" at bounding box center [715, 144] width 102 height 25
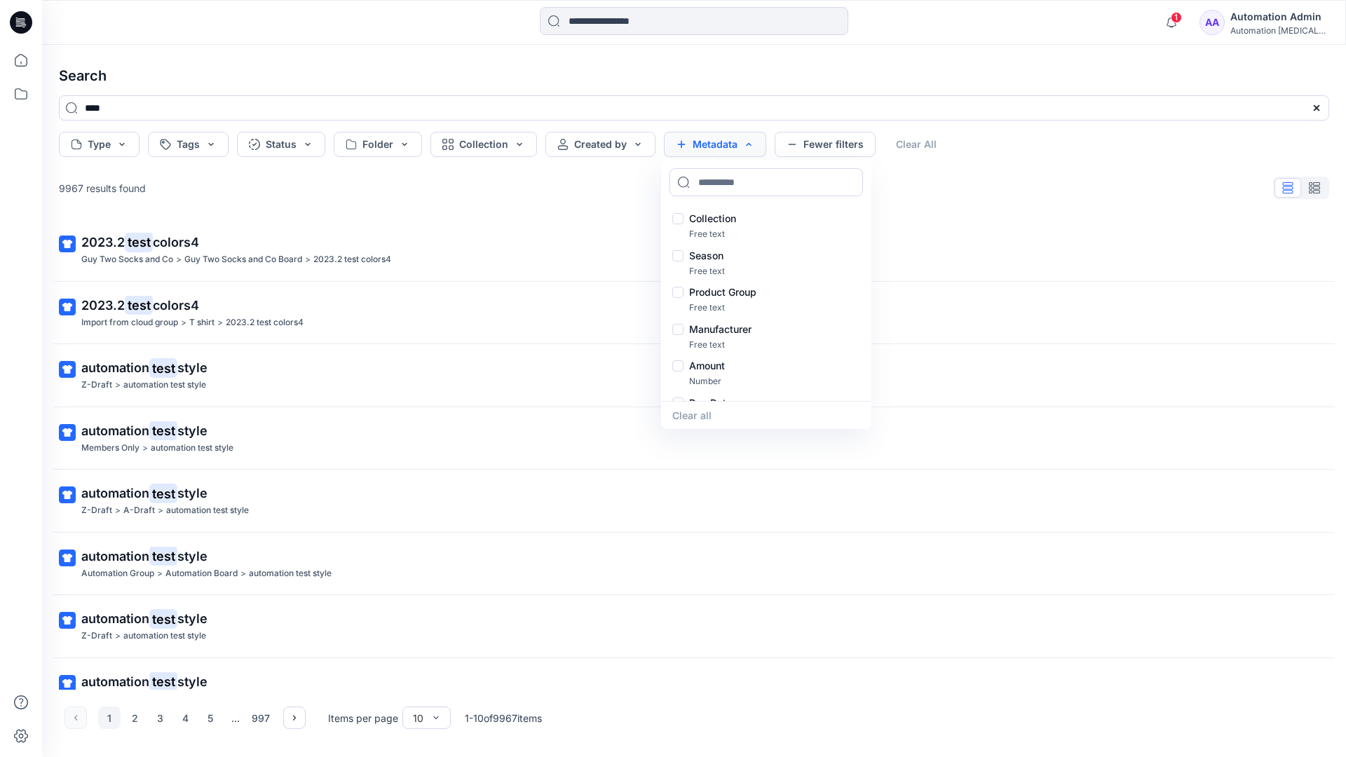
click at [719, 149] on button "Metadata" at bounding box center [715, 144] width 102 height 25
click at [821, 149] on button "Fewer filters" at bounding box center [825, 144] width 101 height 25
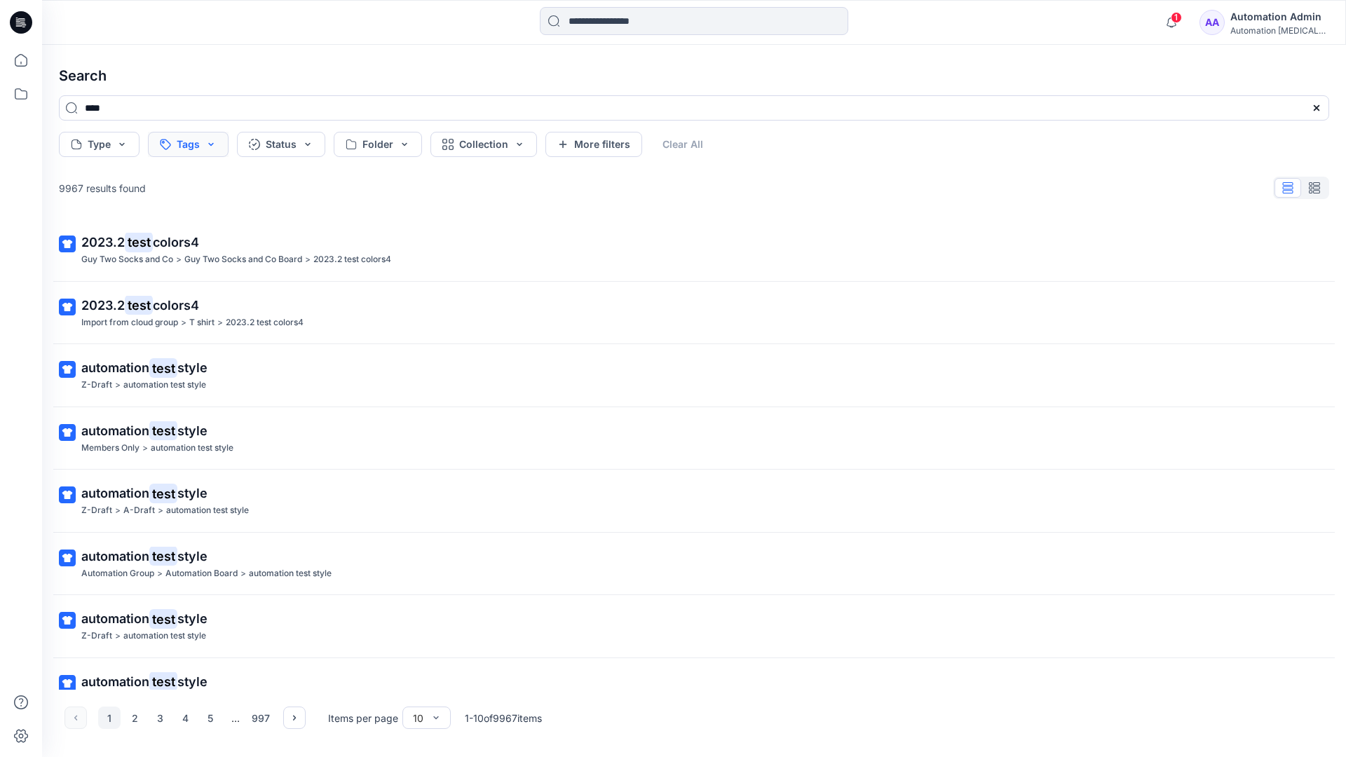
click at [190, 146] on button "Tags" at bounding box center [188, 144] width 81 height 25
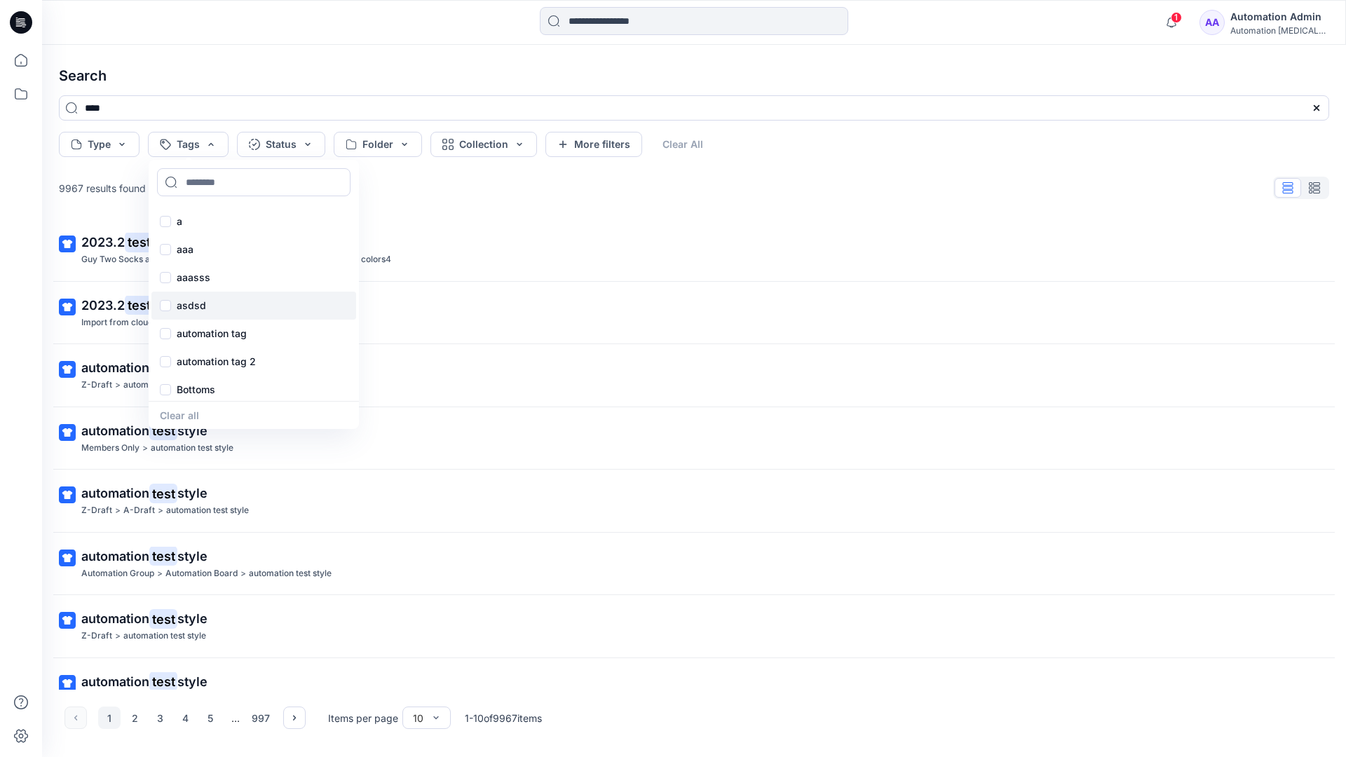
click at [190, 314] on div "asdsd" at bounding box center [253, 306] width 205 height 28
click at [710, 140] on button "Clear All" at bounding box center [705, 144] width 65 height 25
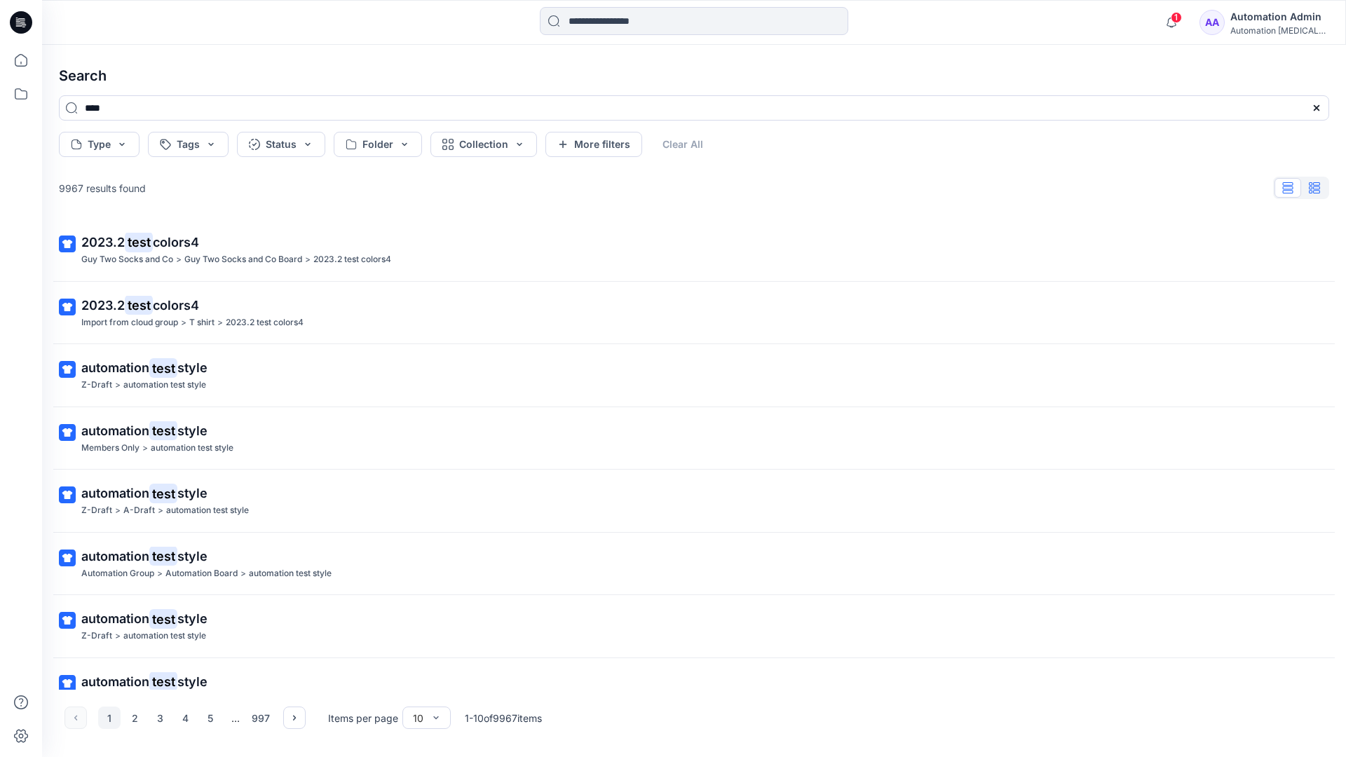
click at [1321, 191] on button "button" at bounding box center [1314, 188] width 27 height 20
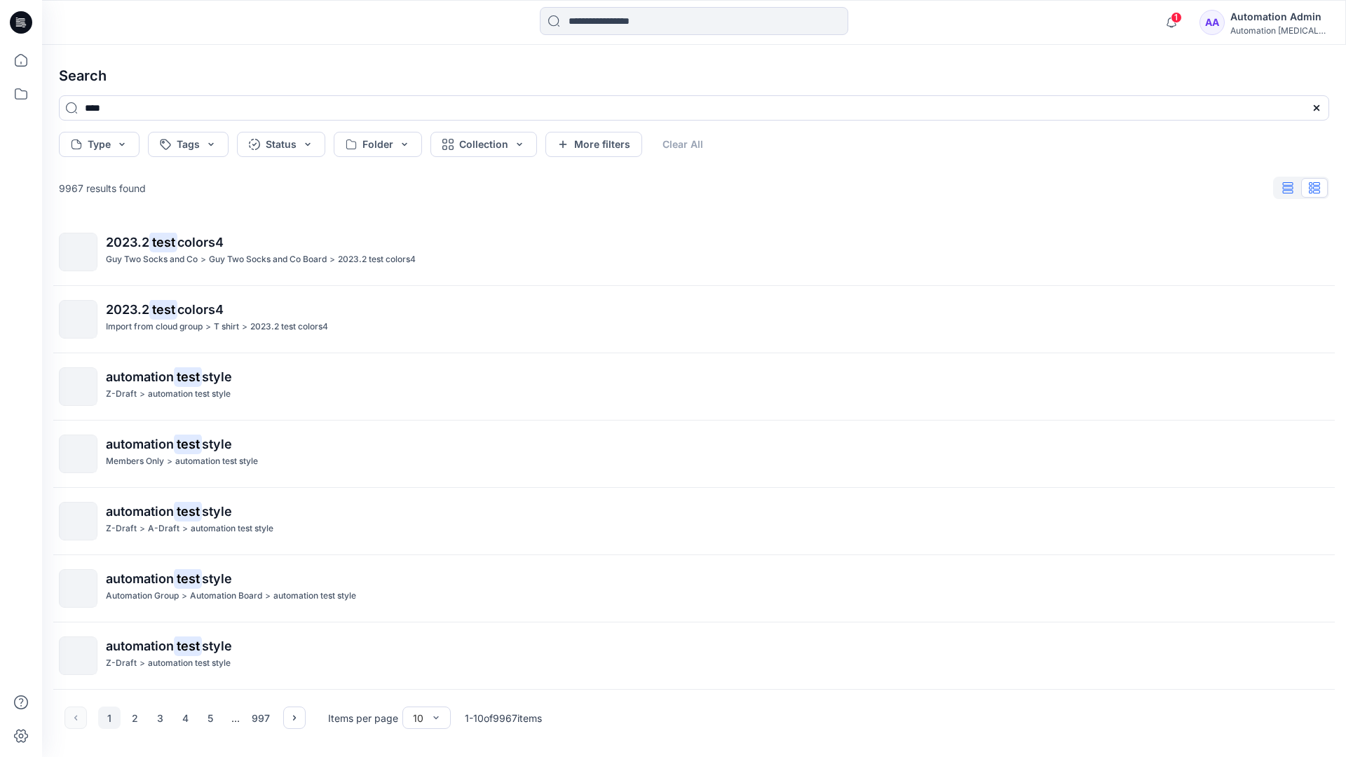
click at [1290, 189] on icon "button" at bounding box center [1288, 187] width 11 height 11
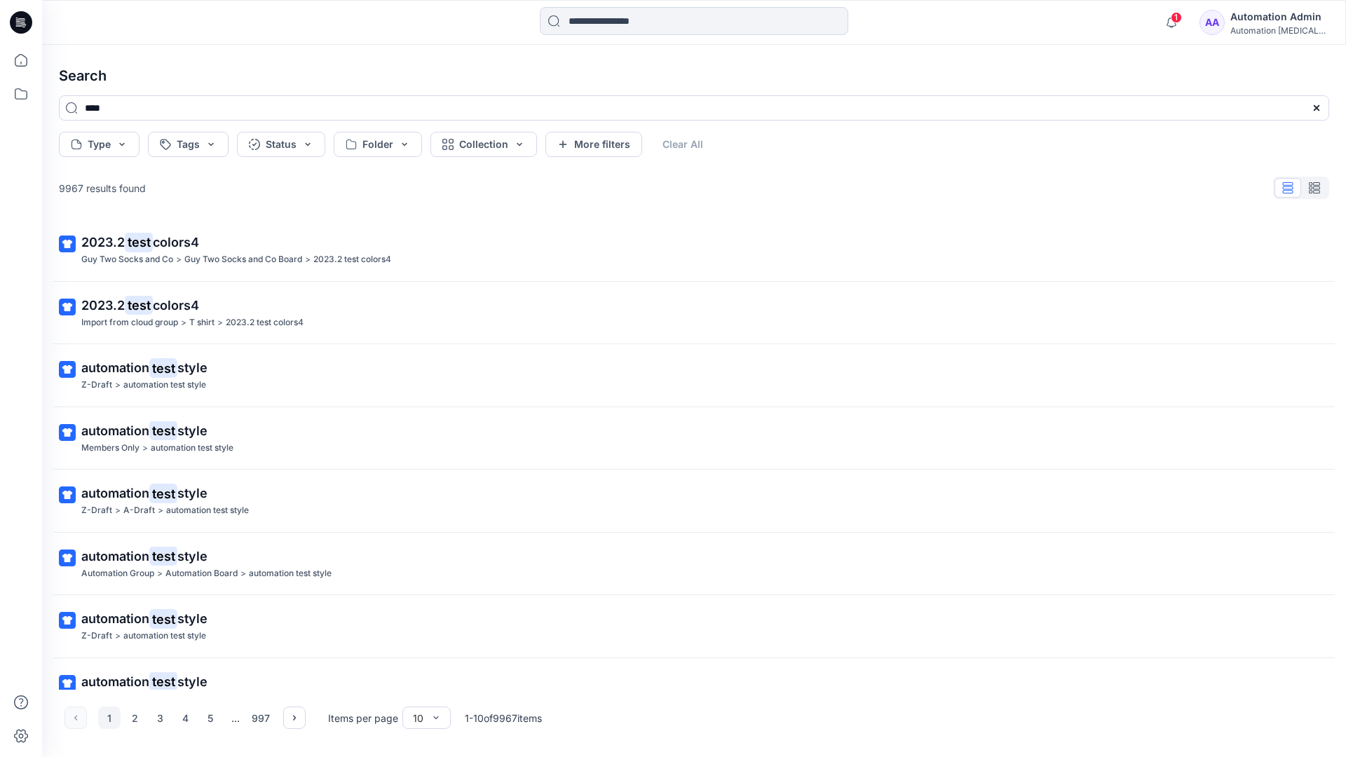
click at [1239, 25] on div "AA Automation Admin Automation [MEDICAL_DATA]..." at bounding box center [1264, 22] width 129 height 28
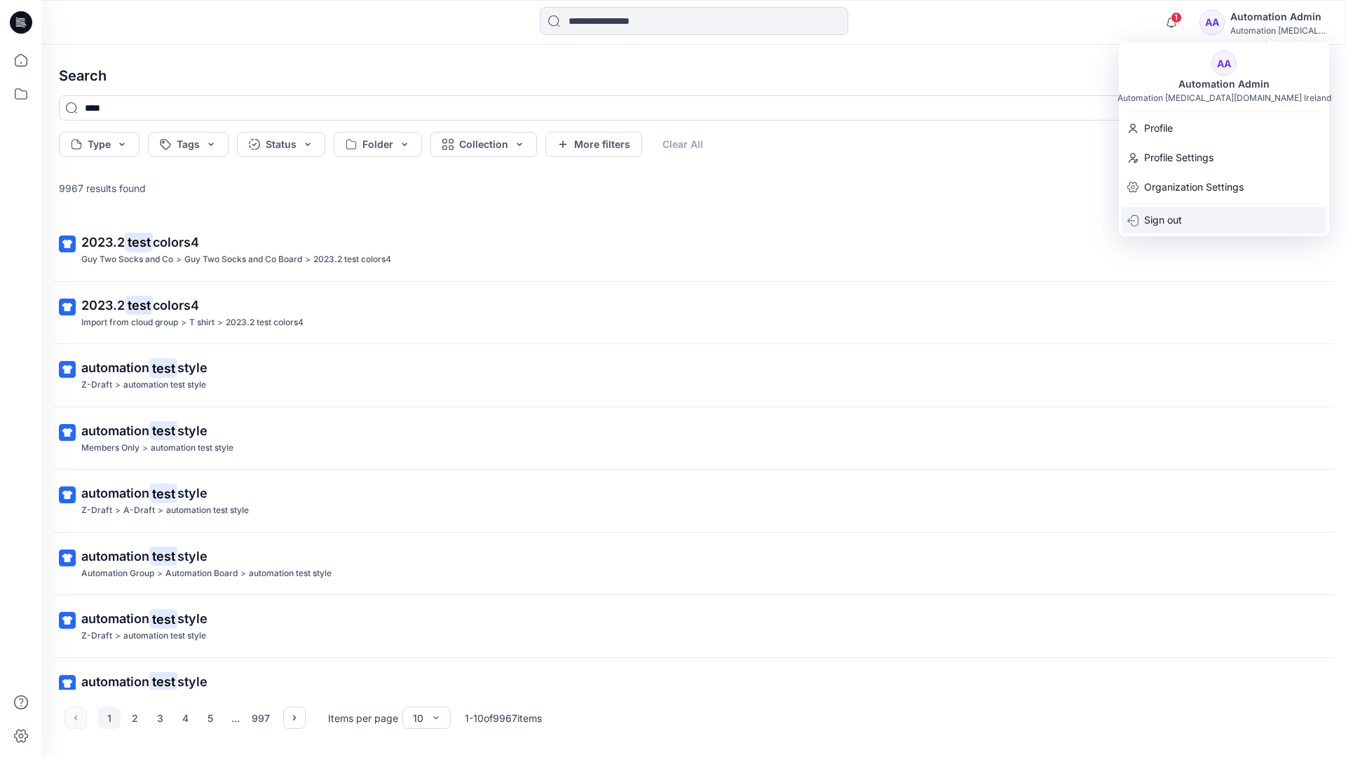
click at [1184, 210] on div "Sign out" at bounding box center [1224, 220] width 205 height 27
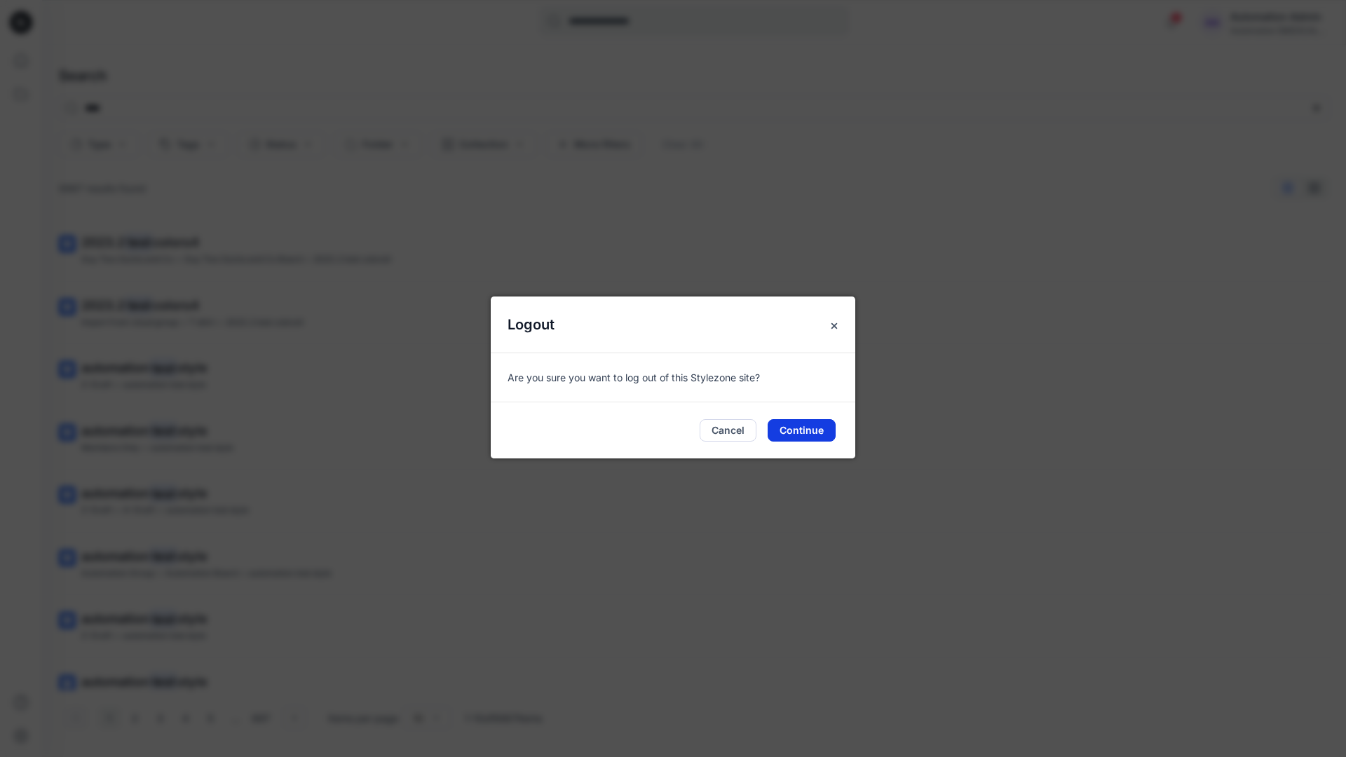
click at [805, 423] on button "Continue" at bounding box center [802, 430] width 68 height 22
